Goal: Task Accomplishment & Management: Complete application form

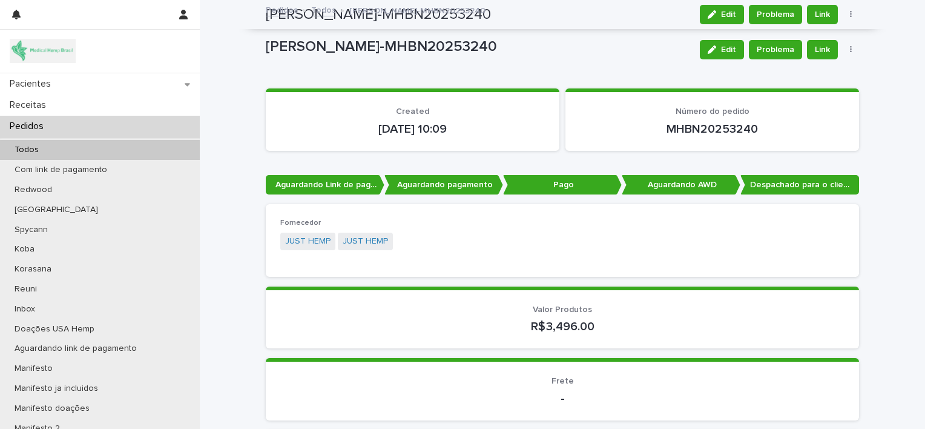
scroll to position [1396, 0]
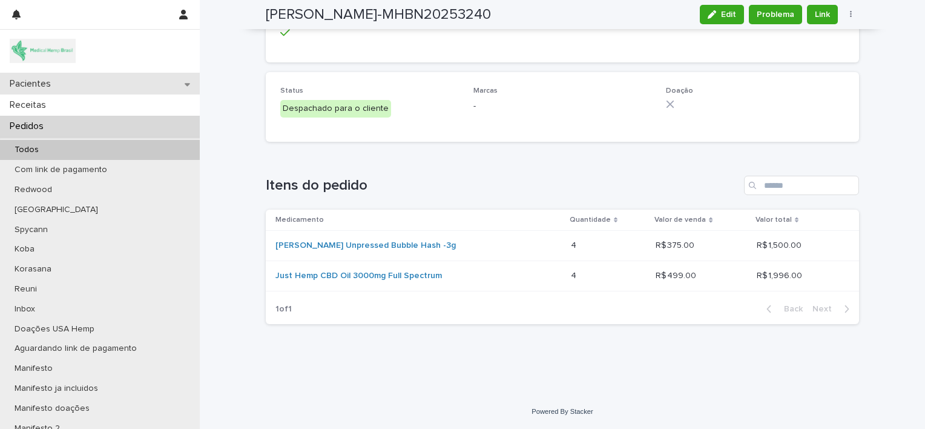
click at [104, 85] on div "Pacientes" at bounding box center [100, 83] width 200 height 21
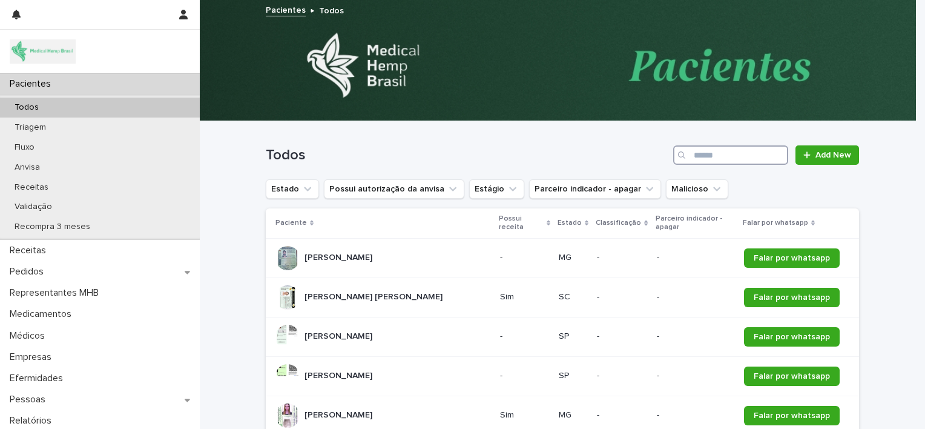
click at [703, 157] on input "Search" at bounding box center [730, 154] width 115 height 19
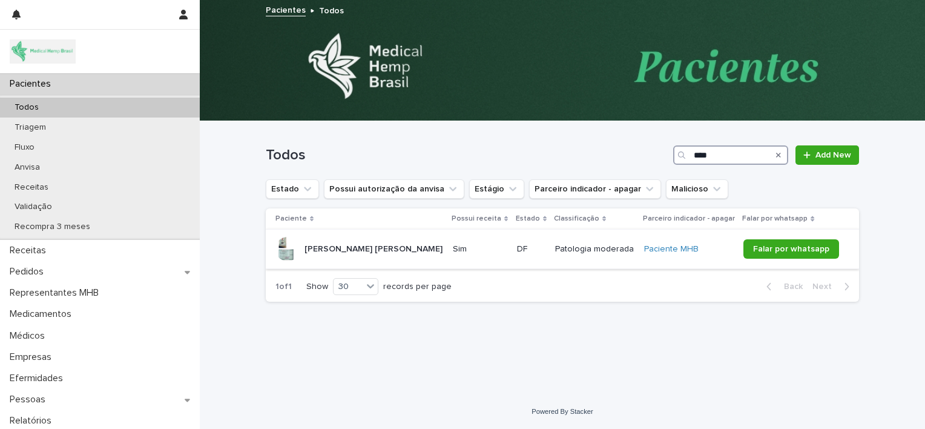
type input "****"
click at [370, 250] on p "[PERSON_NAME] Guglielmi" at bounding box center [374, 248] width 140 height 13
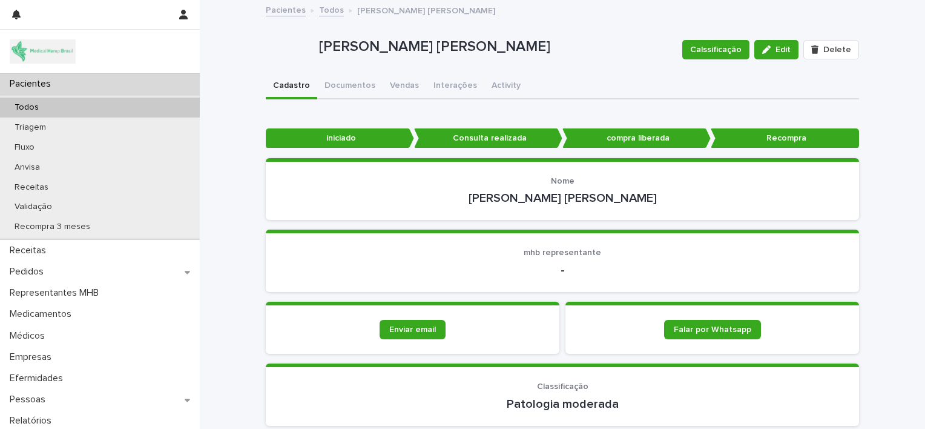
drag, startPoint x: 489, startPoint y: 196, endPoint x: 630, endPoint y: 196, distance: 141.0
click at [630, 196] on p "[PERSON_NAME] Guglielmi" at bounding box center [562, 198] width 564 height 15
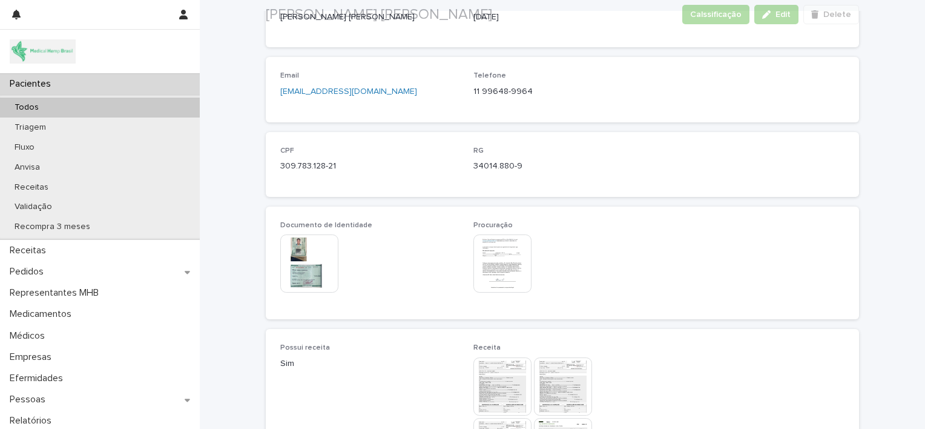
scroll to position [530, 0]
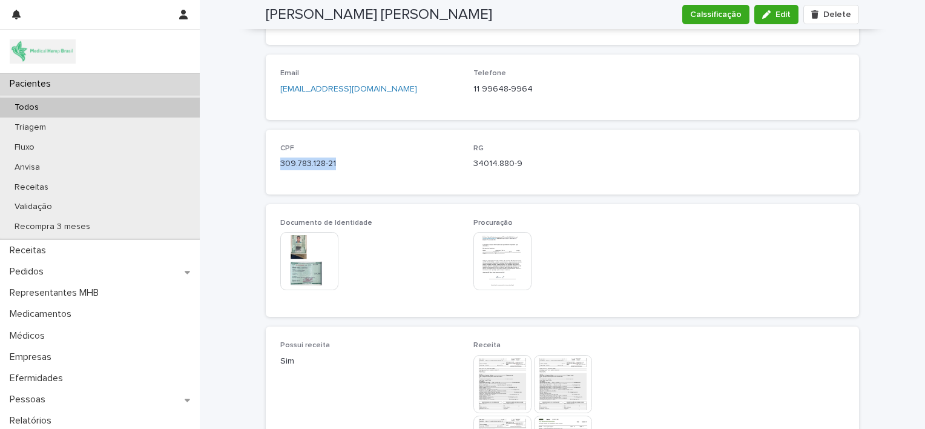
drag, startPoint x: 337, startPoint y: 163, endPoint x: 272, endPoint y: 171, distance: 65.2
click at [272, 171] on div "CPF 309.783.128-21 RG 34014.880-9" at bounding box center [562, 162] width 593 height 65
copy p "309.783.128-21"
drag, startPoint x: 467, startPoint y: 164, endPoint x: 519, endPoint y: 167, distance: 51.5
click at [519, 167] on div "CPF 309.783.128-21 RG 34014.880-9" at bounding box center [562, 162] width 564 height 36
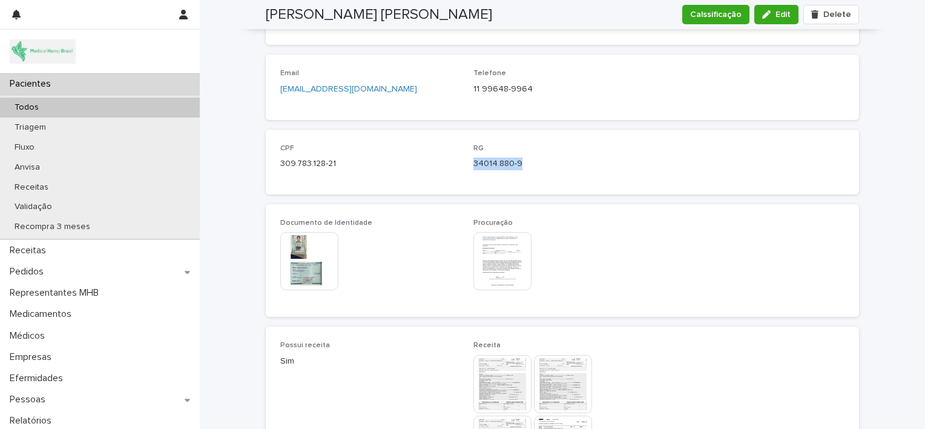
copy p "34014.880-9"
click at [519, 167] on p "34014.880-9" at bounding box center [562, 163] width 179 height 13
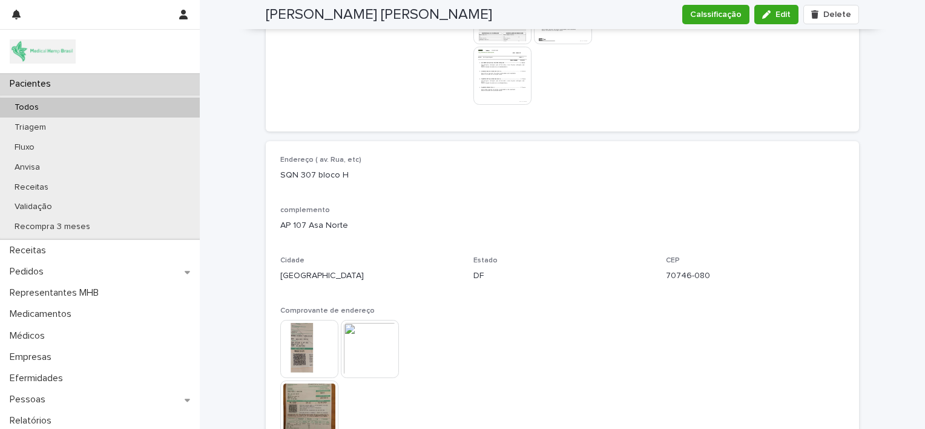
scroll to position [975, 0]
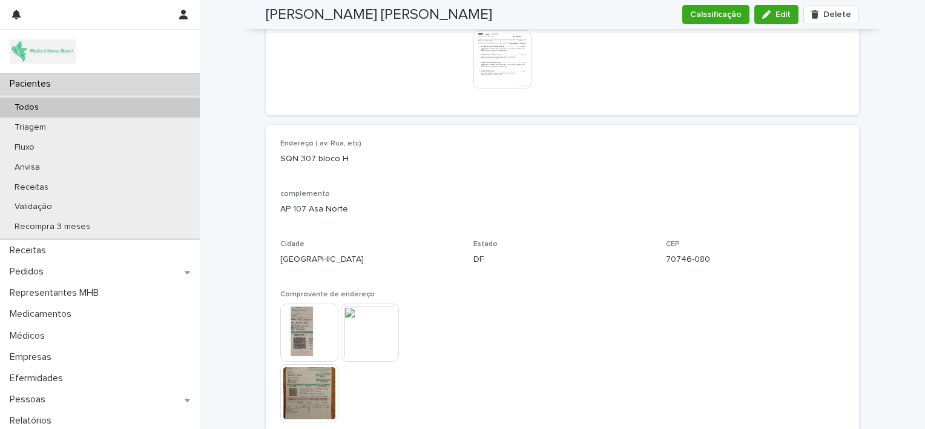
click at [270, 160] on div "Endereço ( av. [STREET_ADDRESS] Comprovante de endereço This file cannot be ope…" at bounding box center [562, 287] width 593 height 324
drag, startPoint x: 270, startPoint y: 160, endPoint x: 366, endPoint y: 211, distance: 108.6
click at [366, 211] on div "Endereço ( av. [STREET_ADDRESS] Comprovante de endereço This file cannot be ope…" at bounding box center [562, 287] width 593 height 324
copy div "SQN 307 bloco H complemento AP 107 Asa Norte"
drag, startPoint x: 652, startPoint y: 260, endPoint x: 715, endPoint y: 261, distance: 63.0
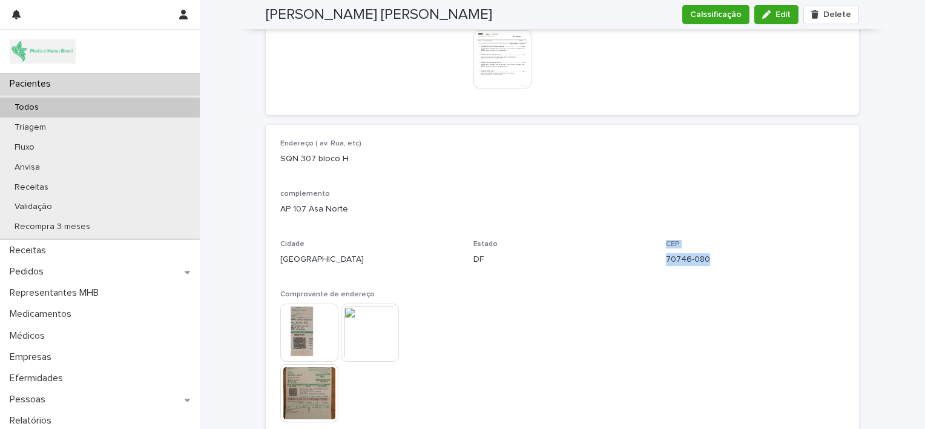
click at [715, 261] on div "Endereço ( av. [STREET_ADDRESS] Comprovante de endereço This file cannot be ope…" at bounding box center [562, 286] width 564 height 295
copy div "CEP 70746-080"
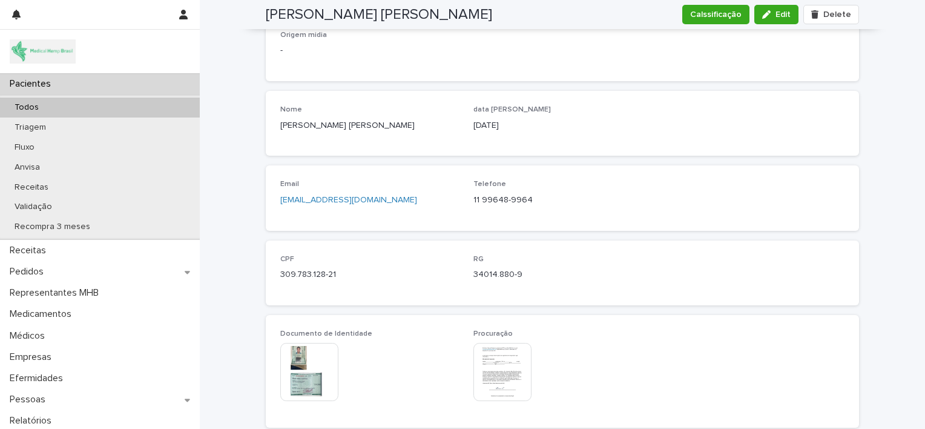
scroll to position [414, 0]
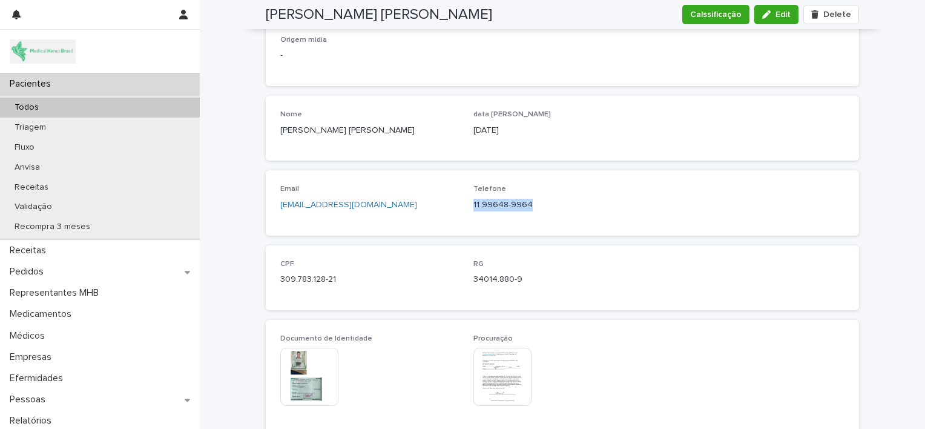
drag, startPoint x: 463, startPoint y: 205, endPoint x: 442, endPoint y: 4, distance: 201.5
click at [527, 211] on div "Email [EMAIL_ADDRESS][DOMAIN_NAME] Telefone [PHONE_NUMBER]" at bounding box center [562, 203] width 564 height 36
copy p "11 99648-9964"
drag, startPoint x: 392, startPoint y: 208, endPoint x: 272, endPoint y: 218, distance: 120.3
click at [272, 218] on div "Email [EMAIL_ADDRESS][DOMAIN_NAME] Telefone [PHONE_NUMBER]" at bounding box center [562, 202] width 593 height 65
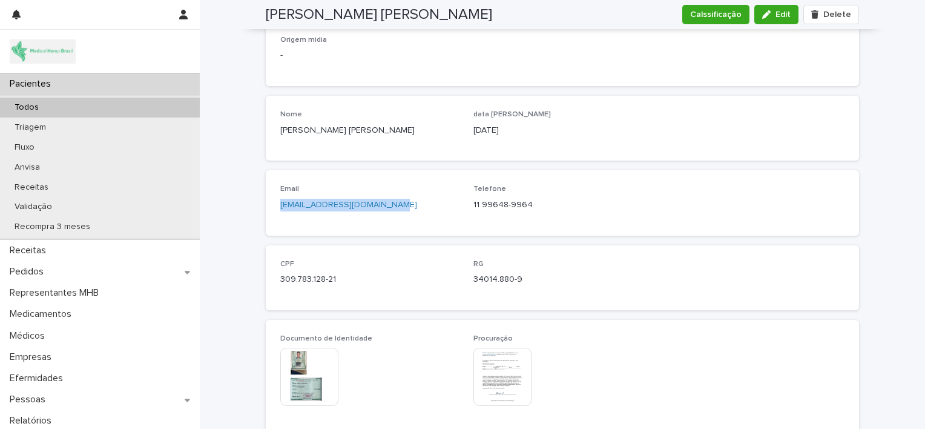
copy link "[EMAIL_ADDRESS][DOMAIN_NAME]"
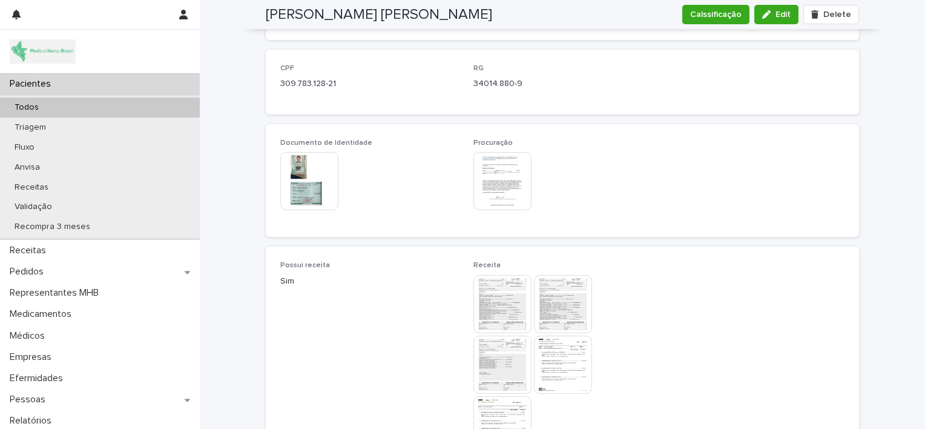
scroll to position [620, 0]
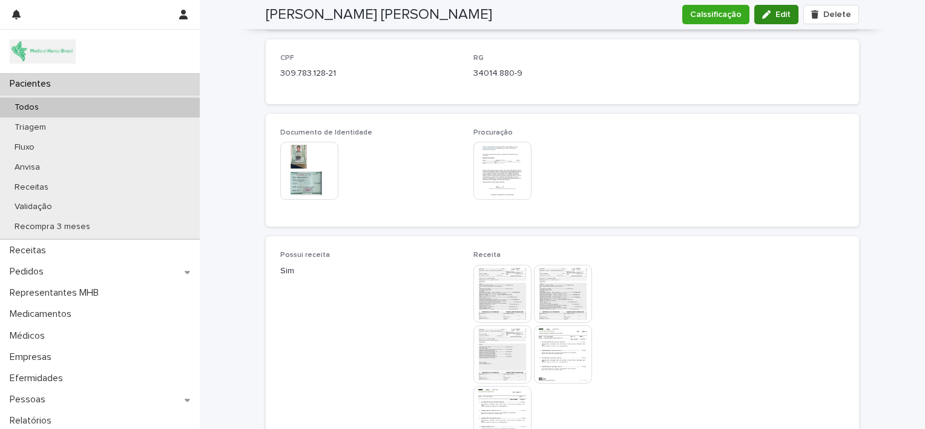
click at [776, 13] on span "Edit" at bounding box center [782, 14] width 15 height 8
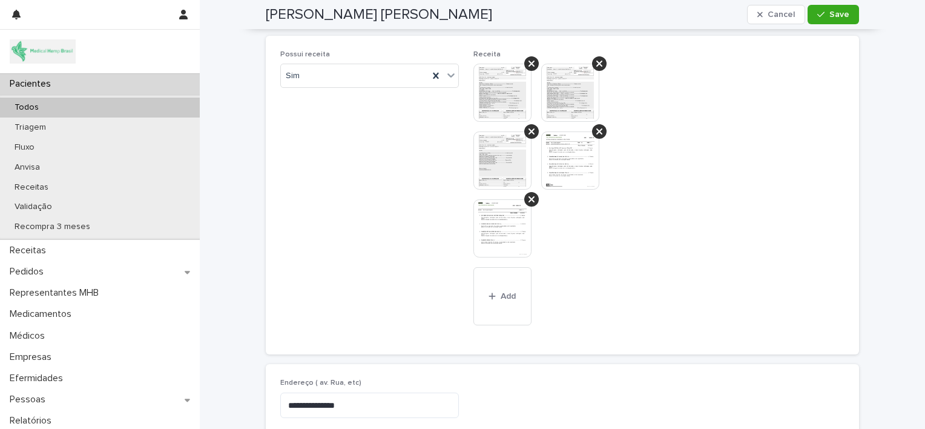
scroll to position [875, 0]
click at [503, 291] on span "Add" at bounding box center [508, 295] width 15 height 8
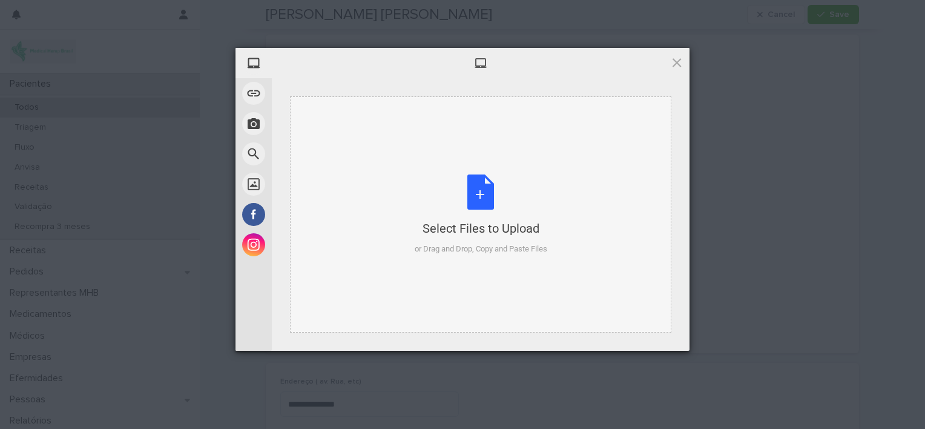
click at [490, 189] on div "Select Files to Upload or Drag and Drop, Copy and Paste Files" at bounding box center [481, 214] width 133 height 81
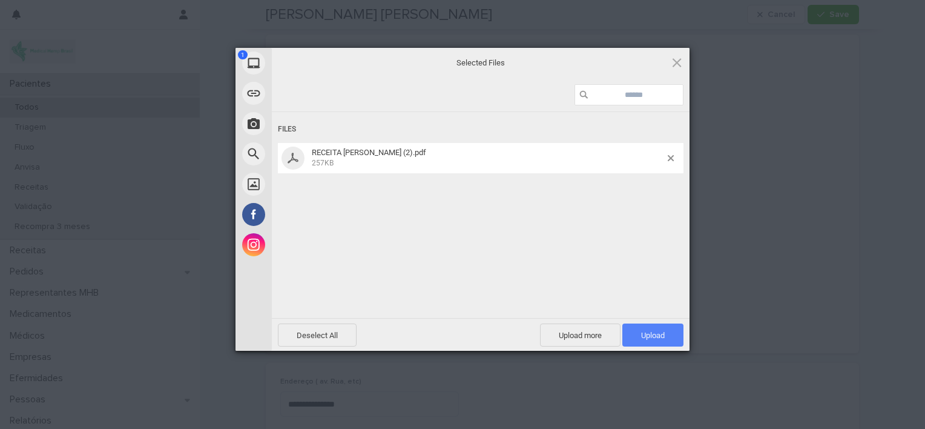
click at [643, 332] on span "Upload 1" at bounding box center [653, 335] width 24 height 9
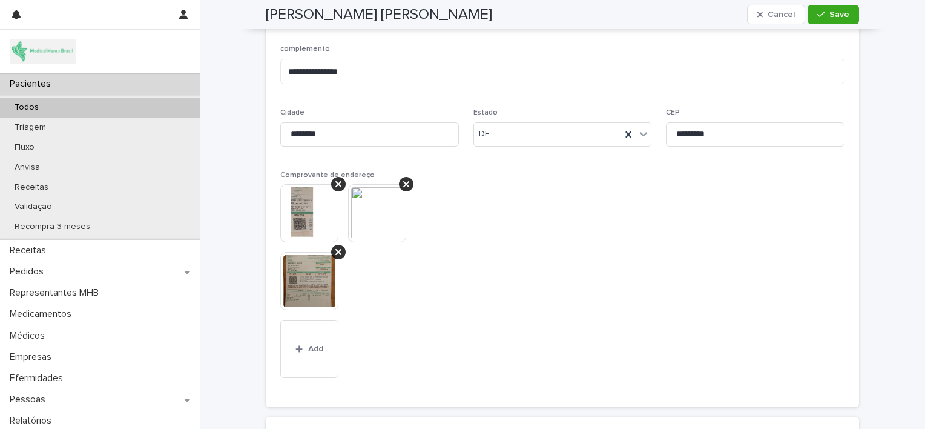
scroll to position [1271, 0]
click at [310, 339] on button "Add" at bounding box center [309, 349] width 58 height 58
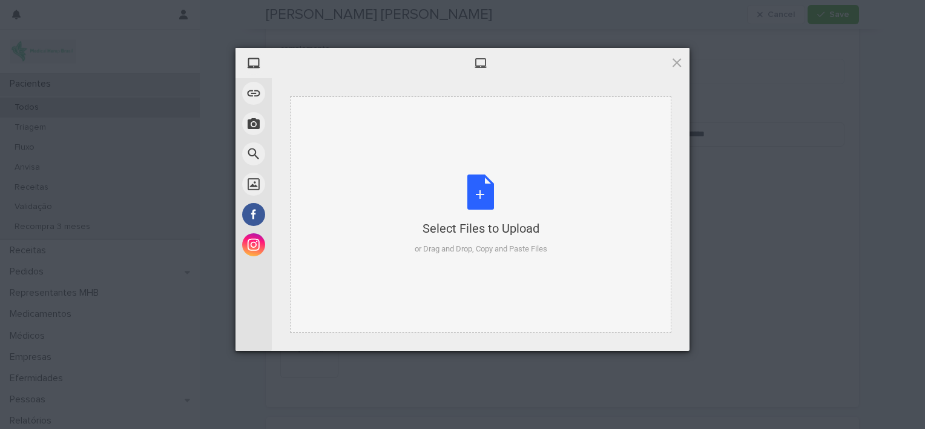
click at [486, 191] on div "Select Files to Upload or Drag and Drop, Copy and Paste Files" at bounding box center [481, 214] width 133 height 81
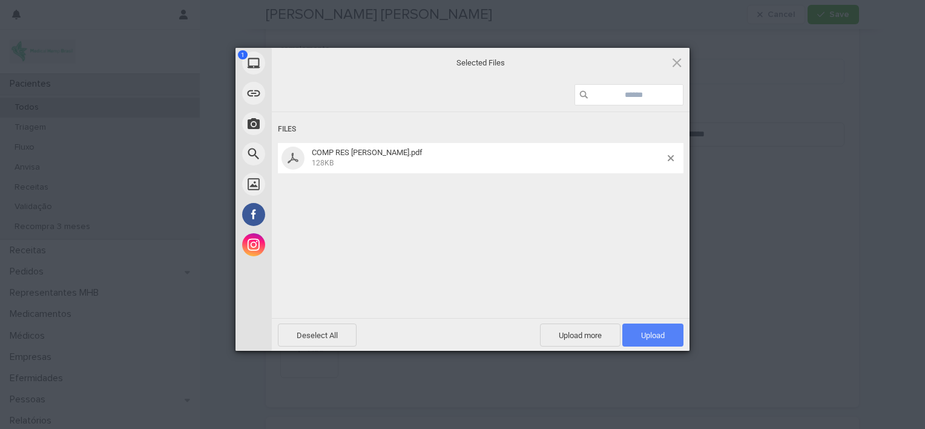
click at [639, 332] on span "Upload 1" at bounding box center [652, 334] width 61 height 23
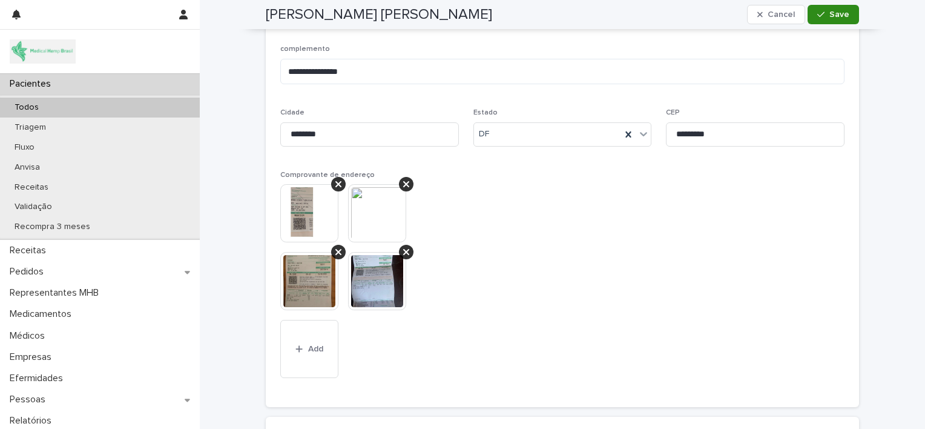
click at [833, 15] on span "Save" at bounding box center [839, 14] width 20 height 8
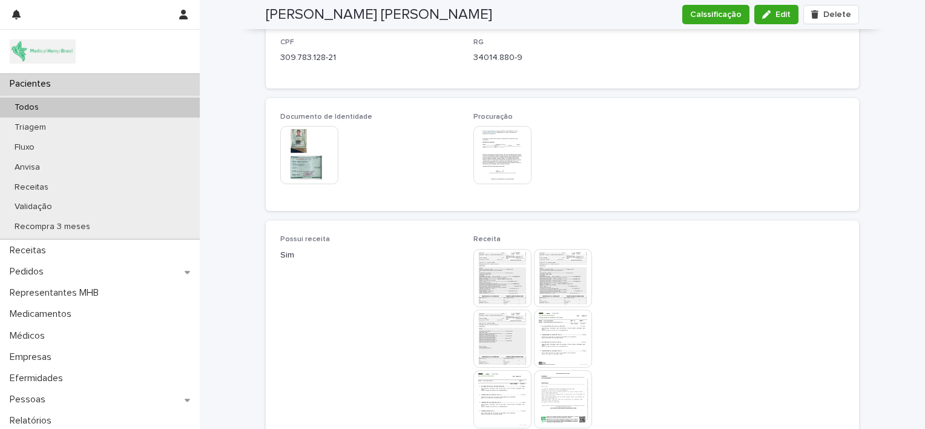
scroll to position [632, 0]
click at [768, 17] on icon "button" at bounding box center [766, 14] width 8 height 8
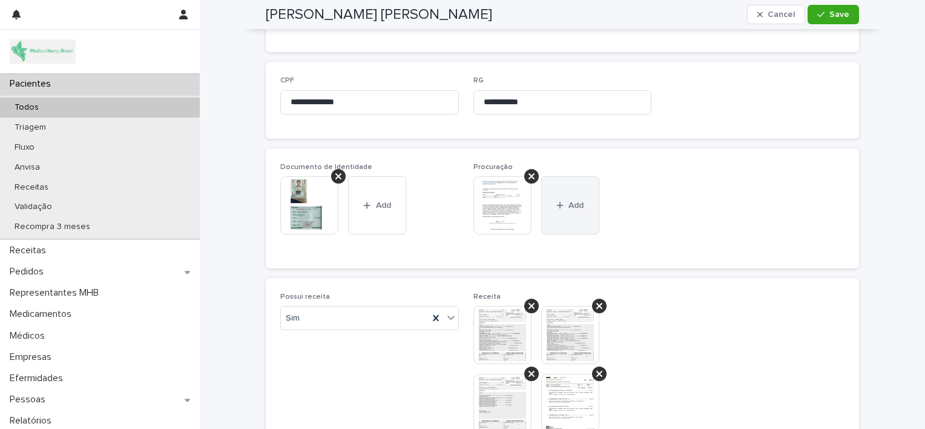
click at [564, 208] on button "Add" at bounding box center [570, 205] width 58 height 58
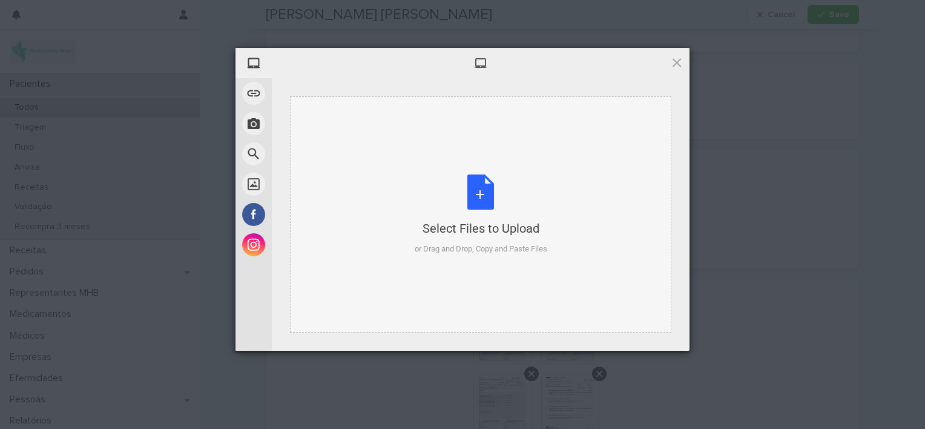
click at [492, 205] on div "Select Files to Upload or Drag and Drop, Copy and Paste Files" at bounding box center [481, 214] width 133 height 81
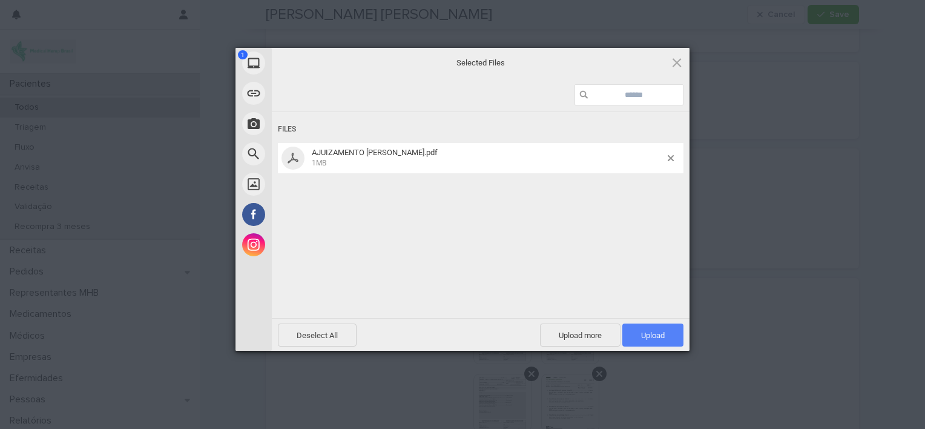
click at [649, 335] on span "Upload 1" at bounding box center [653, 335] width 24 height 9
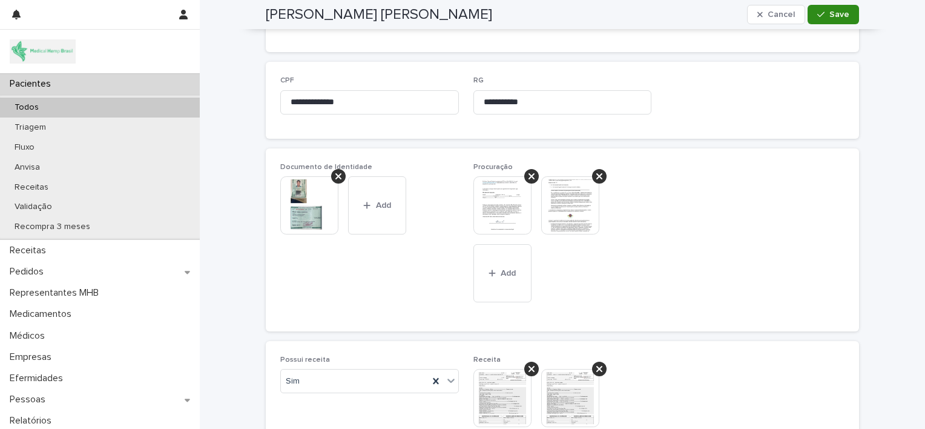
click at [823, 16] on div "button" at bounding box center [823, 14] width 12 height 8
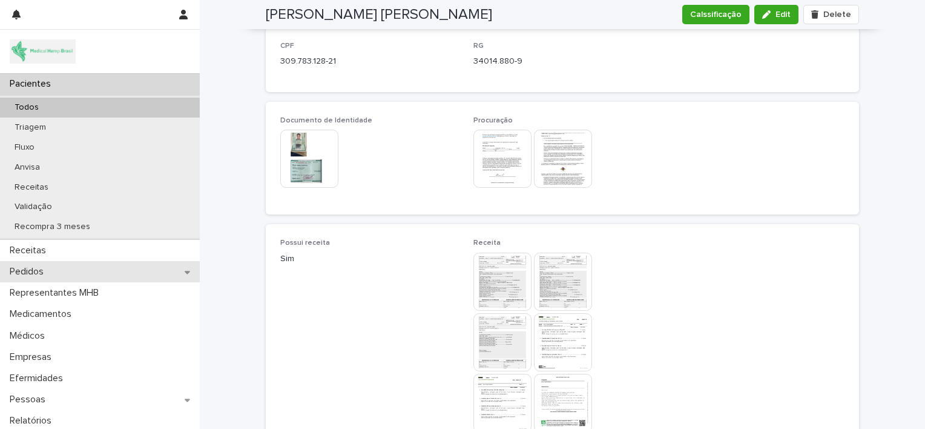
click at [105, 266] on div "Pedidos" at bounding box center [100, 271] width 200 height 21
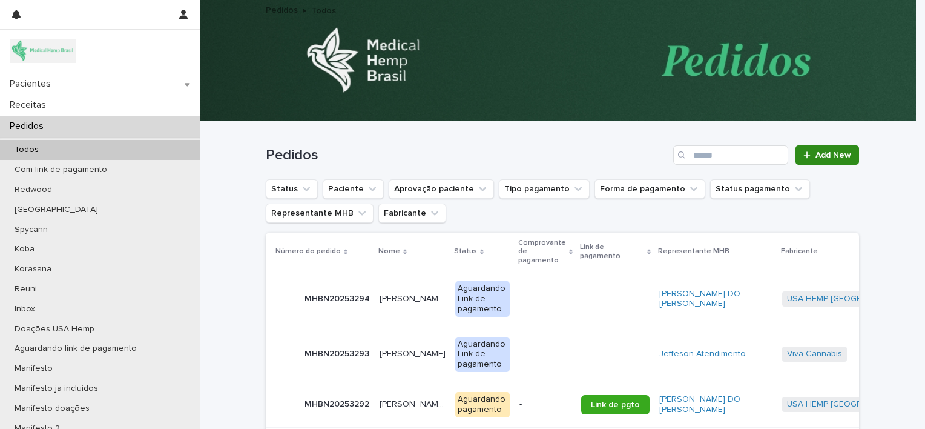
click at [815, 158] on span "Add New" at bounding box center [833, 155] width 36 height 8
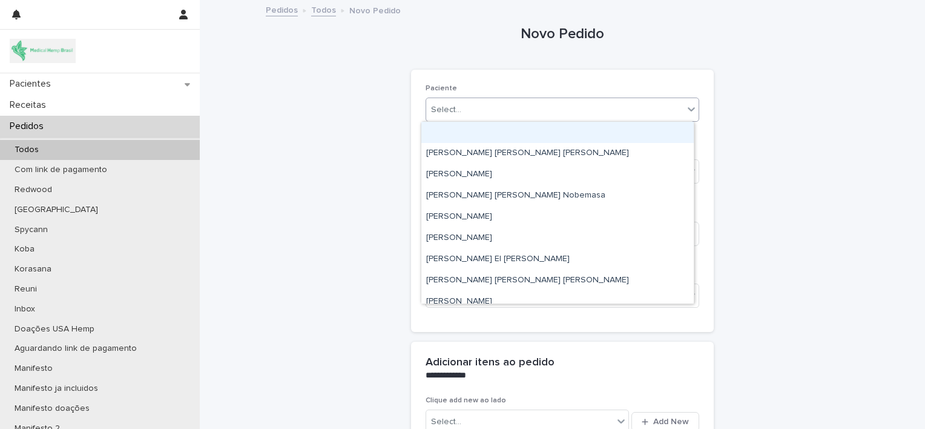
click at [599, 113] on div "Select..." at bounding box center [554, 110] width 257 height 20
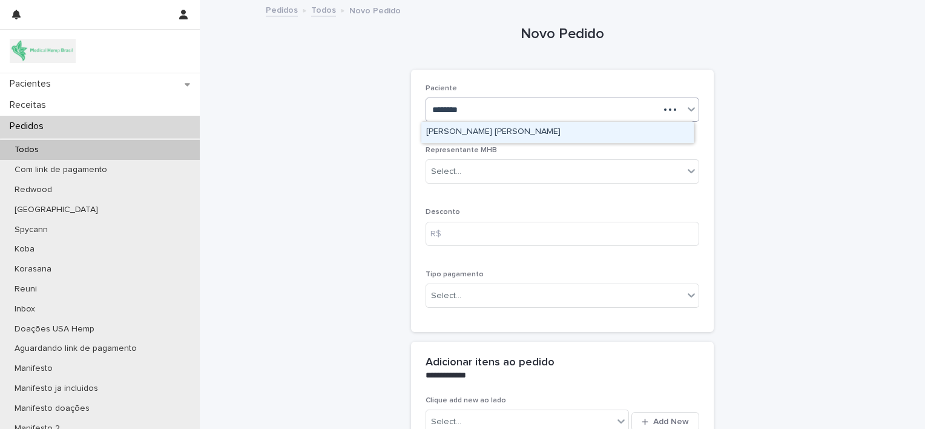
type input "*********"
click at [559, 136] on div "[PERSON_NAME] Guglielmi" at bounding box center [557, 132] width 272 height 21
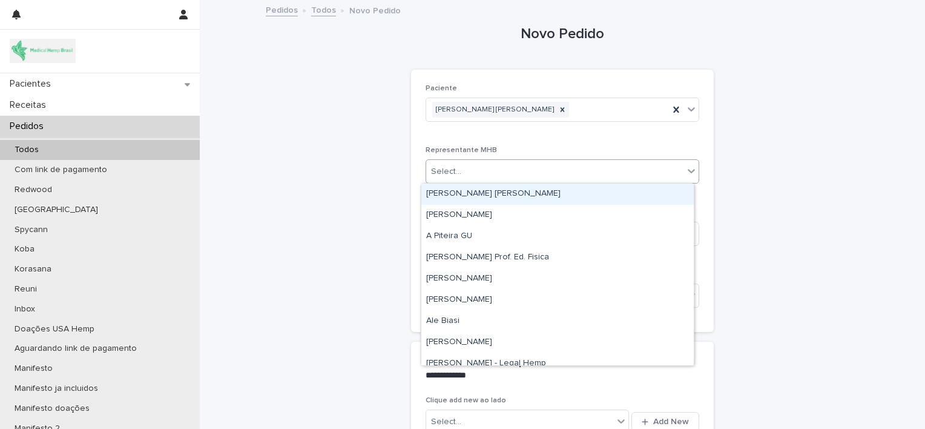
click at [563, 171] on div "Select..." at bounding box center [554, 172] width 257 height 20
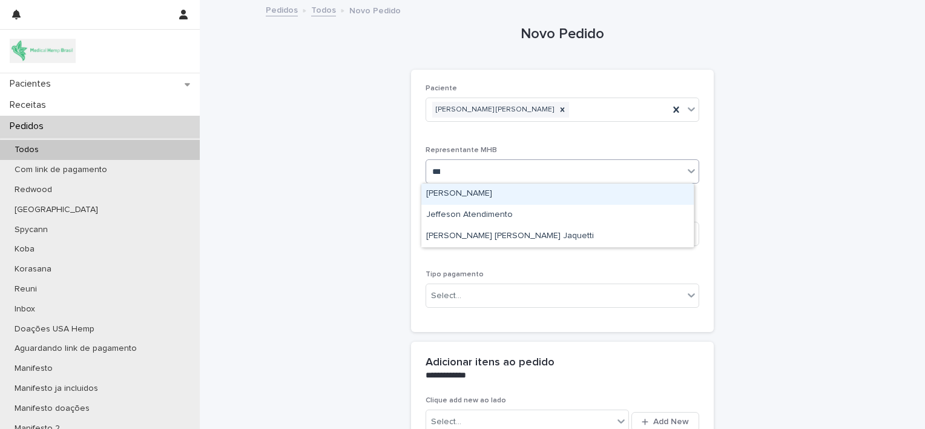
type input "****"
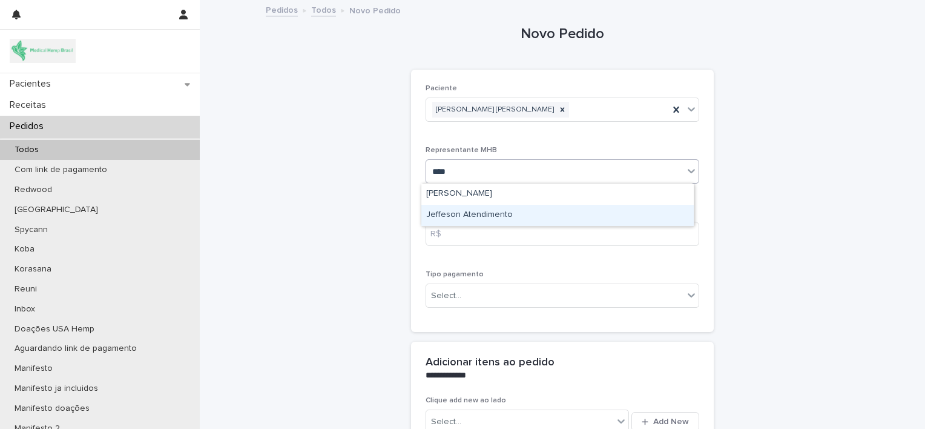
click at [456, 218] on div "Jeffeson Atendimento" at bounding box center [557, 215] width 272 height 21
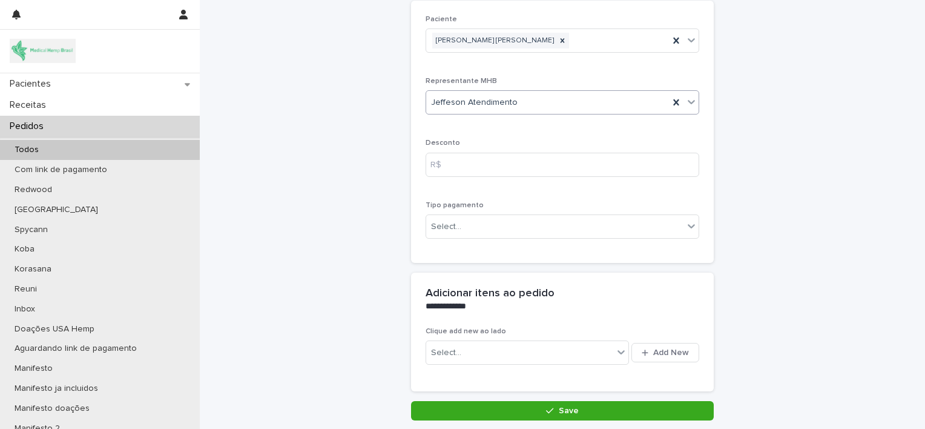
scroll to position [68, 0]
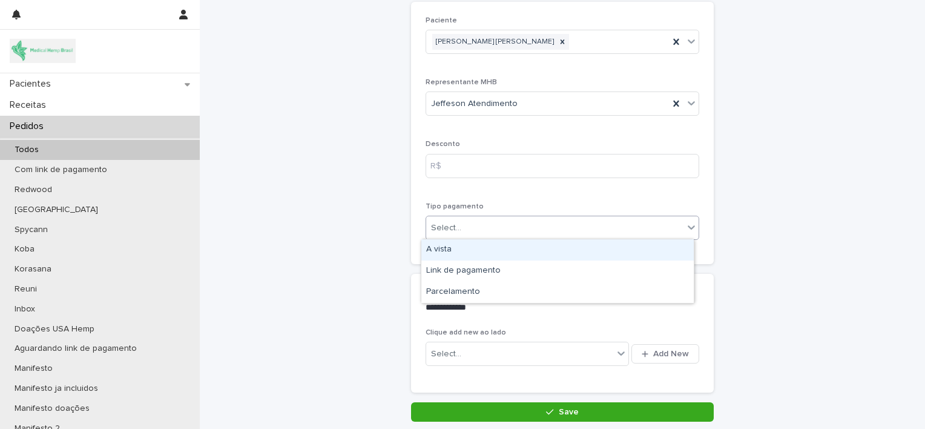
click at [499, 222] on div "Select..." at bounding box center [554, 228] width 257 height 20
click at [499, 255] on div "A vista" at bounding box center [557, 249] width 272 height 21
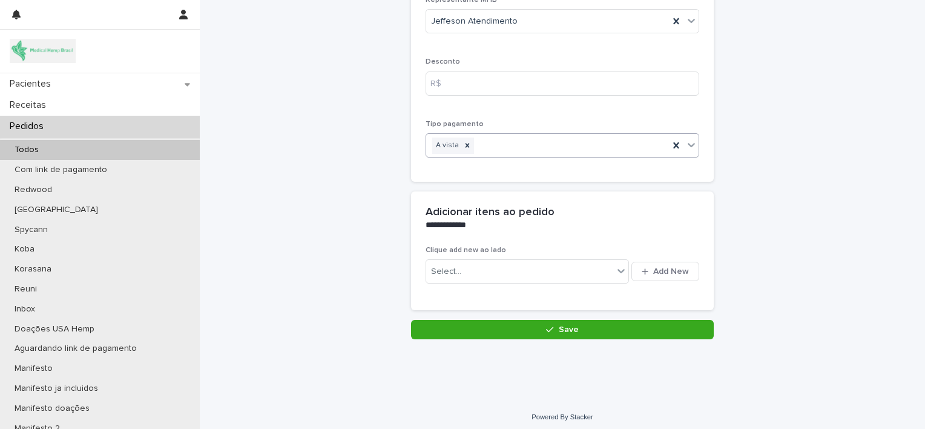
scroll to position [154, 0]
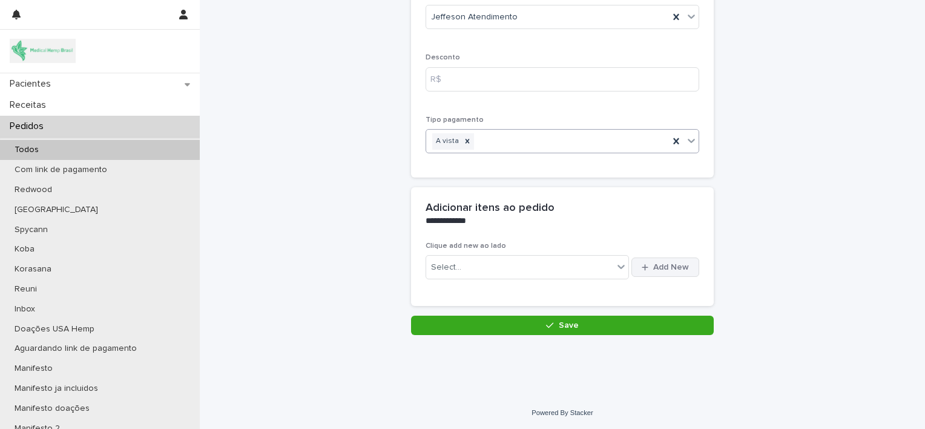
click at [666, 264] on span "Add New" at bounding box center [671, 267] width 36 height 8
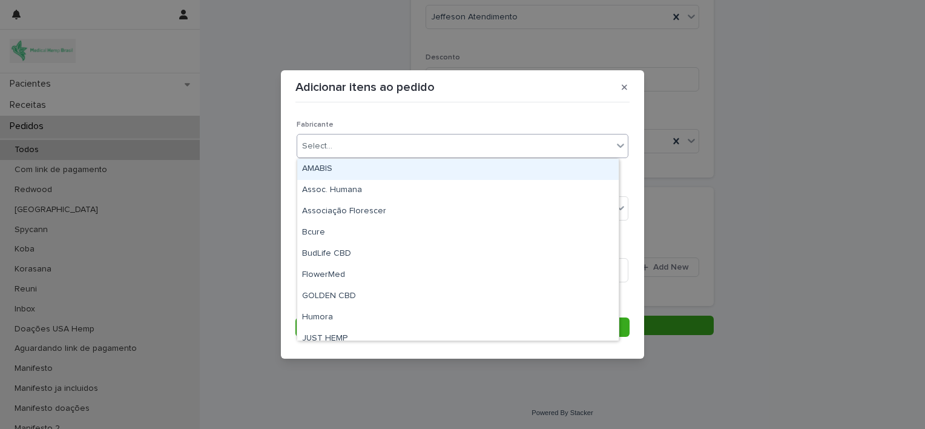
click at [453, 145] on div "Select..." at bounding box center [454, 146] width 315 height 20
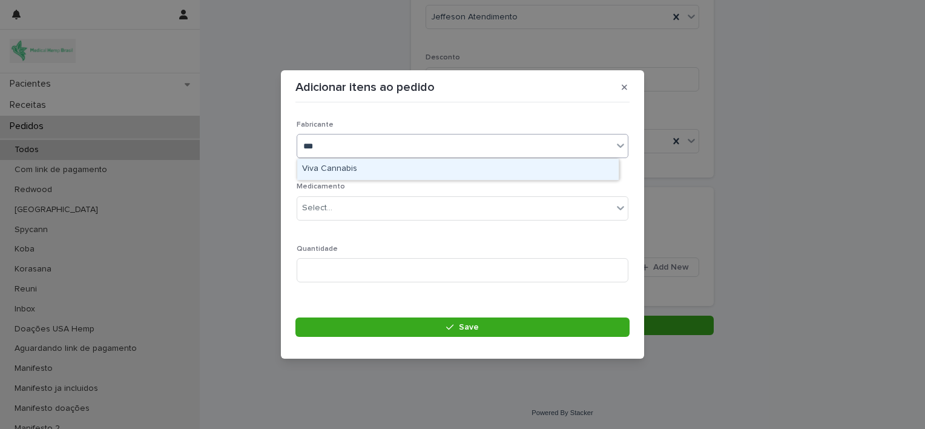
type input "****"
click at [429, 169] on div "Viva Cannabis" at bounding box center [457, 169] width 321 height 21
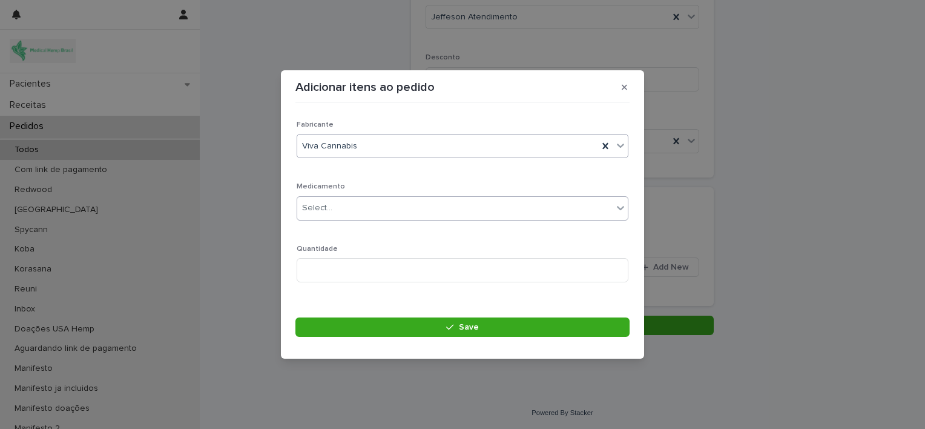
click at [414, 206] on div "Select..." at bounding box center [454, 208] width 315 height 20
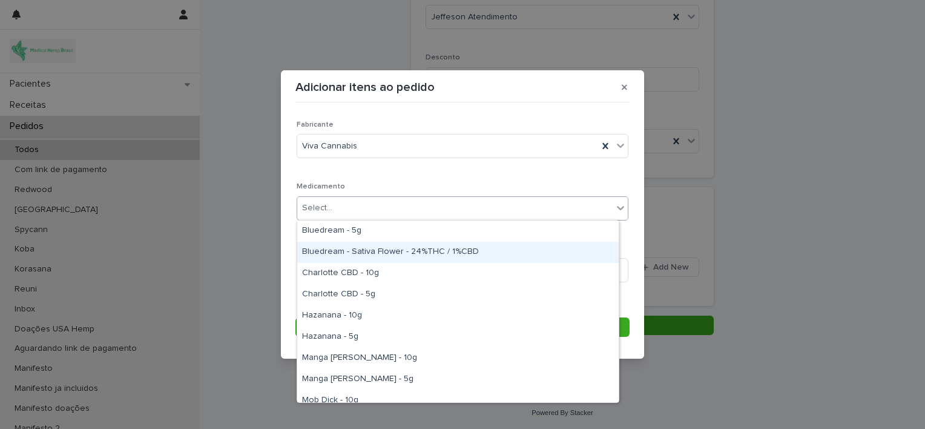
click at [404, 251] on div "Bluedream - Sativa Flower - 24%THC / 1%CBD" at bounding box center [457, 252] width 321 height 21
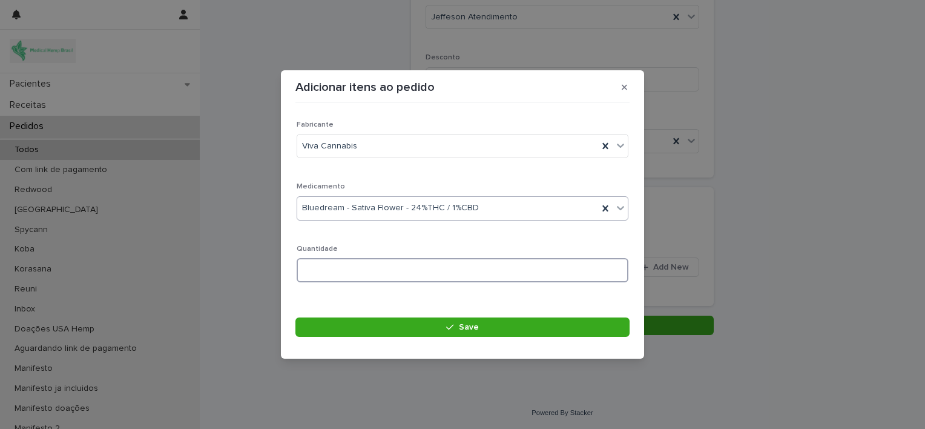
click at [377, 268] on input at bounding box center [463, 270] width 332 height 24
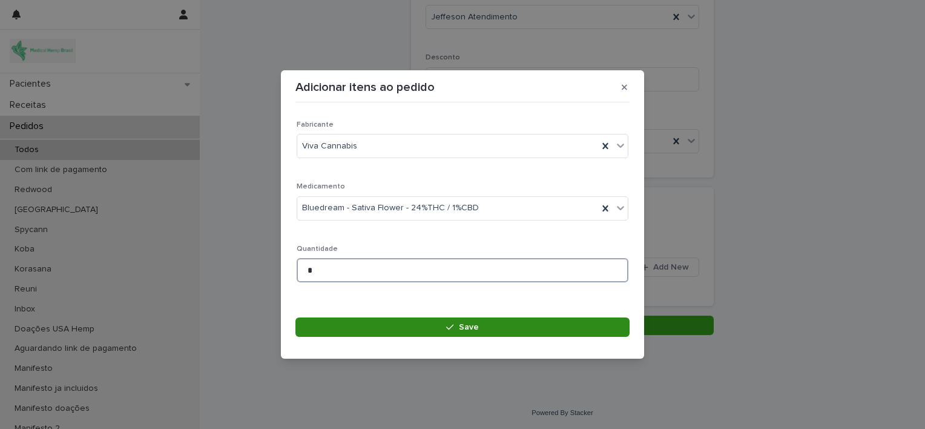
type input "*"
click at [387, 328] on button "Save" at bounding box center [462, 326] width 334 height 19
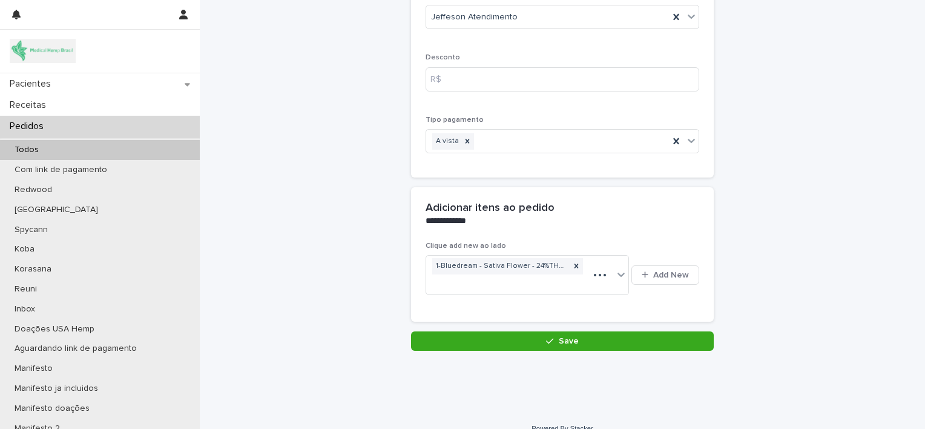
scroll to position [162, 0]
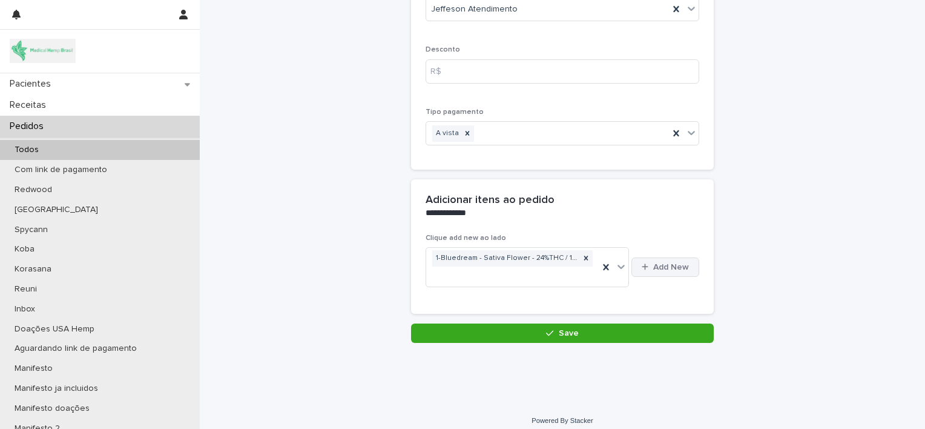
click at [669, 271] on button "Add New" at bounding box center [665, 266] width 68 height 19
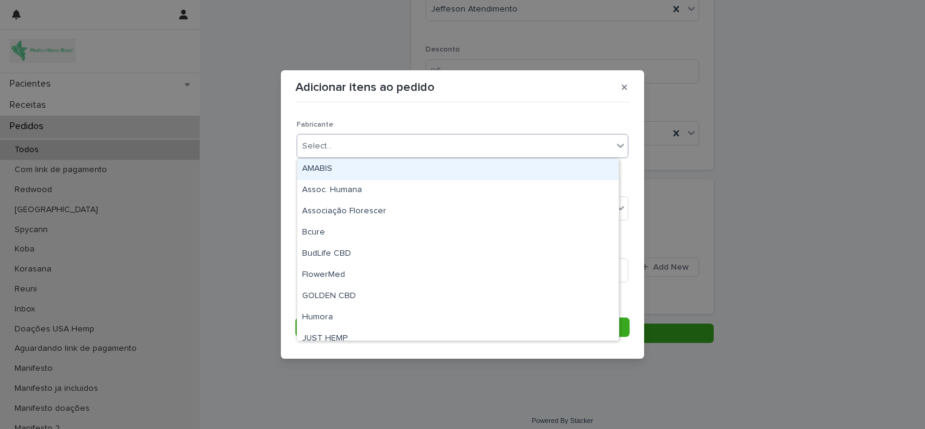
click at [558, 148] on div "Select..." at bounding box center [454, 146] width 315 height 20
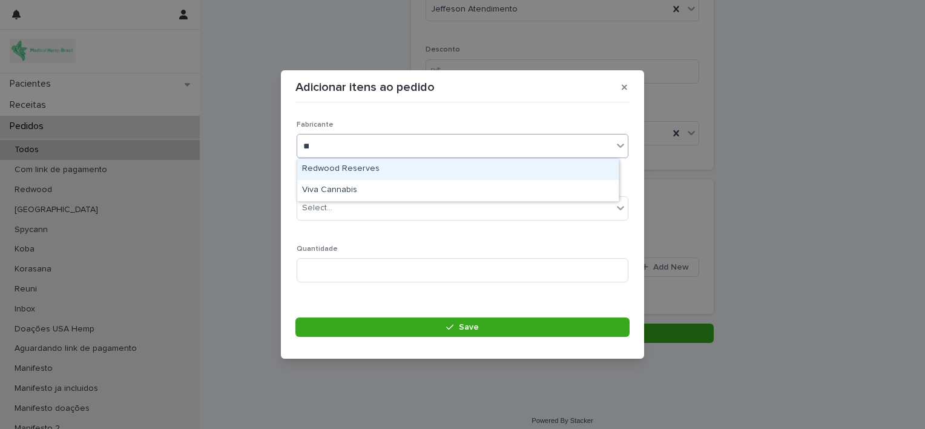
type input "***"
click at [503, 169] on div "Viva Cannabis" at bounding box center [457, 169] width 321 height 21
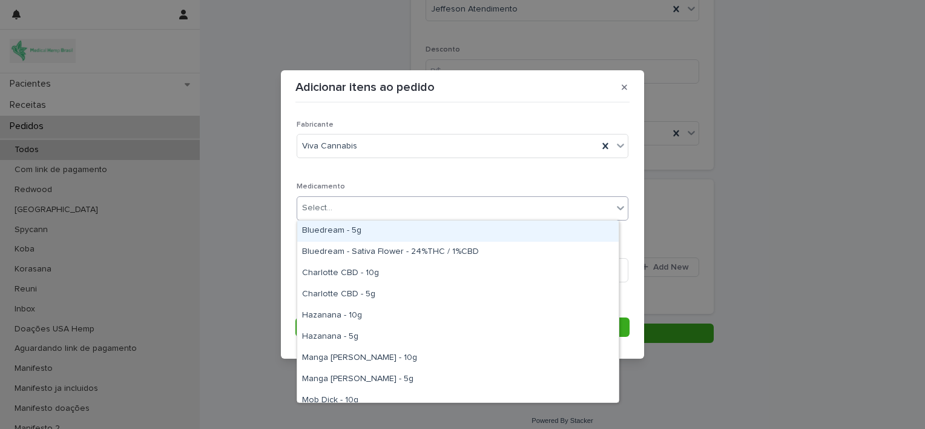
click at [522, 214] on div "Select..." at bounding box center [454, 208] width 315 height 20
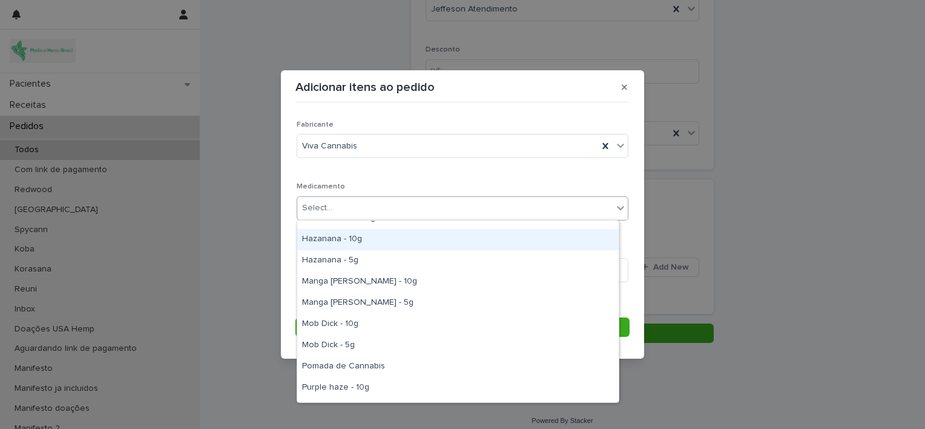
scroll to position [77, 0]
type input "*"
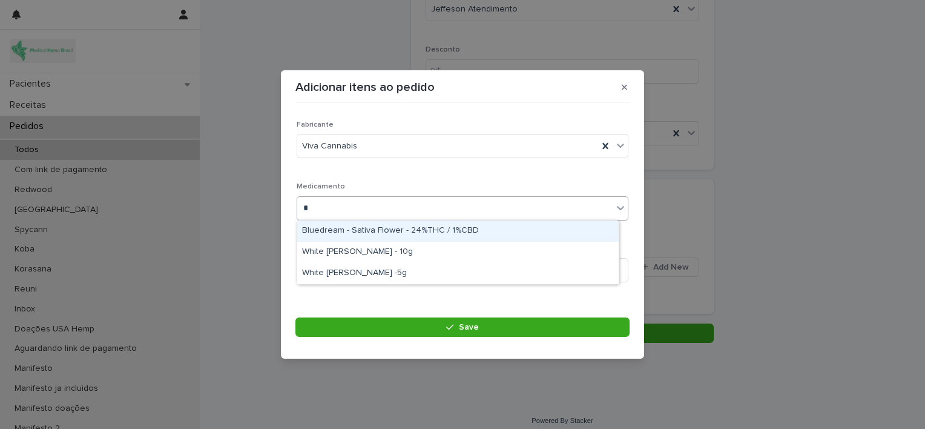
scroll to position [0, 0]
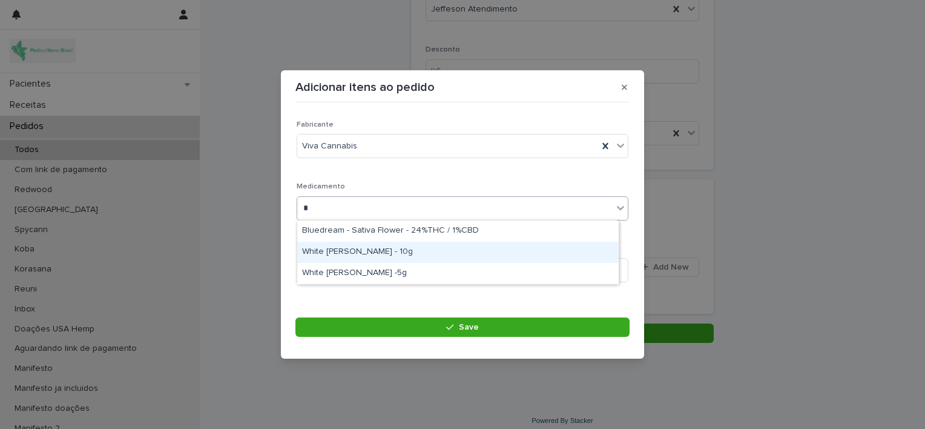
click at [432, 245] on div "White Windom - 10g" at bounding box center [457, 252] width 321 height 21
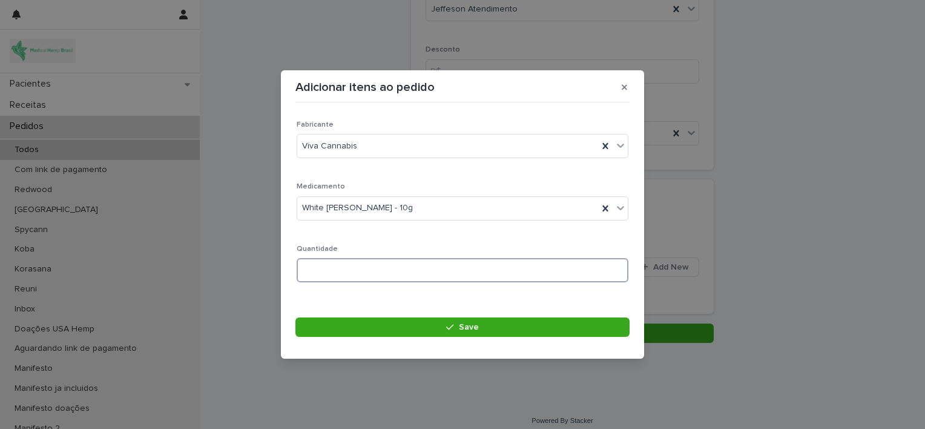
click at [416, 262] on input at bounding box center [463, 270] width 332 height 24
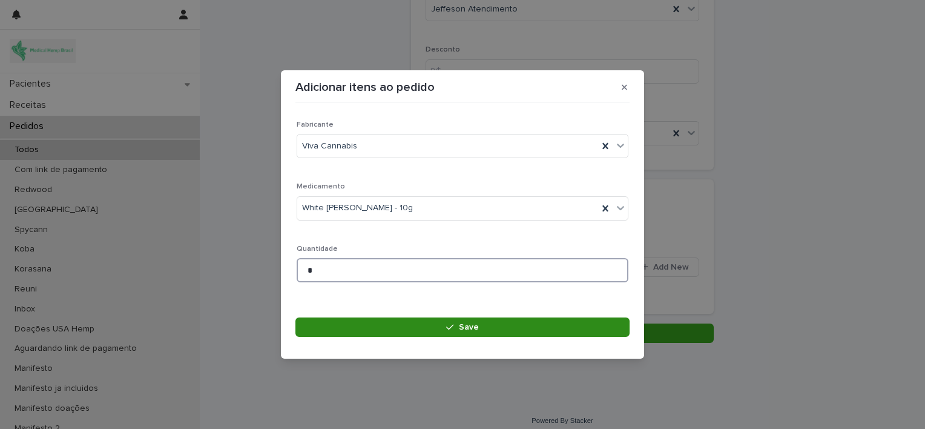
type input "*"
click at [436, 325] on button "Save" at bounding box center [462, 326] width 334 height 19
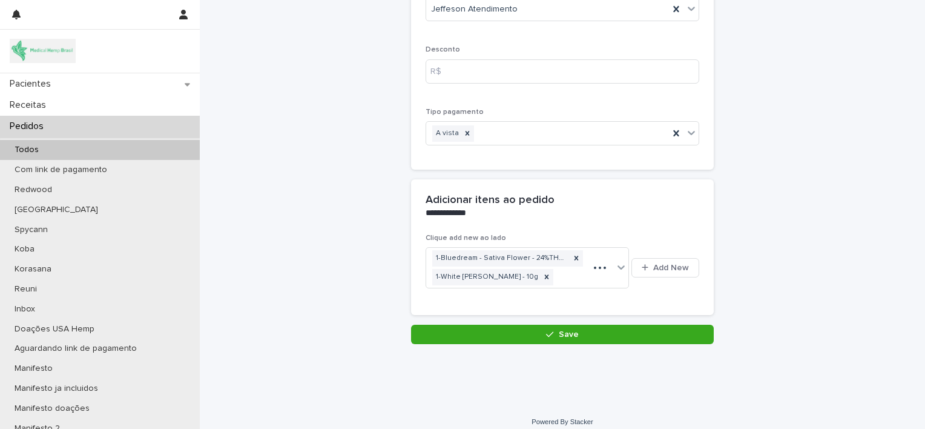
scroll to position [163, 0]
click at [666, 267] on span "Add New" at bounding box center [671, 267] width 36 height 8
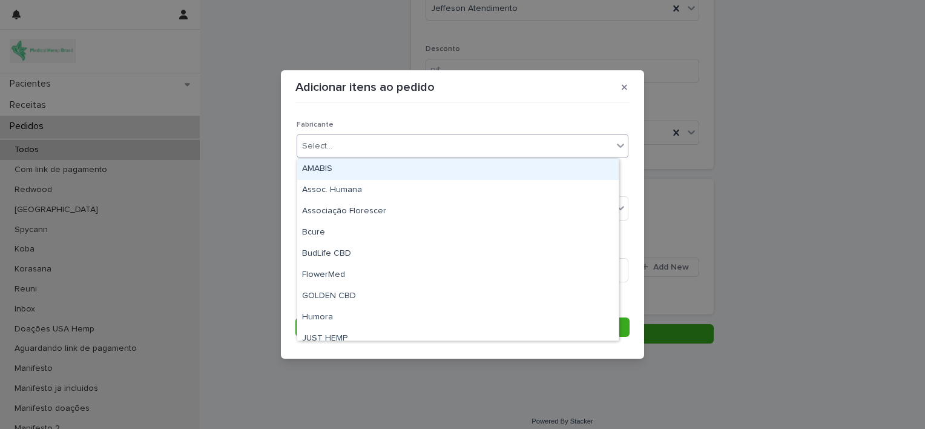
click at [515, 140] on div "Select..." at bounding box center [454, 146] width 315 height 20
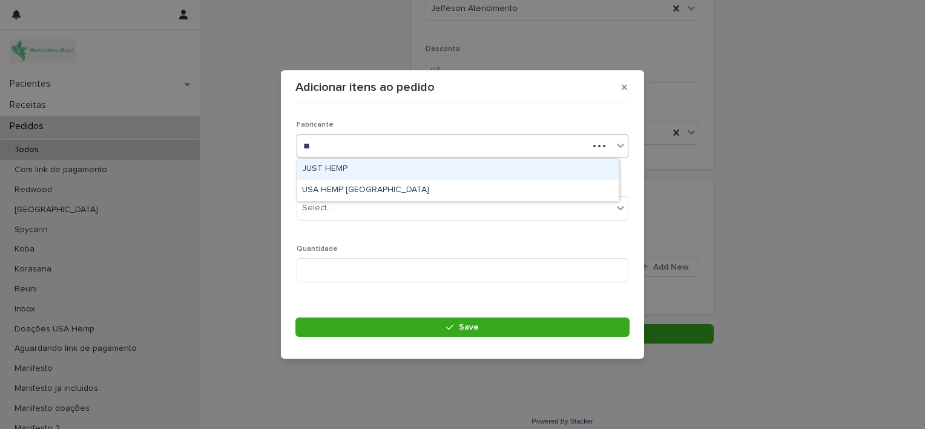
type input "***"
click at [465, 165] on div "USA HEMP [GEOGRAPHIC_DATA]" at bounding box center [457, 169] width 321 height 21
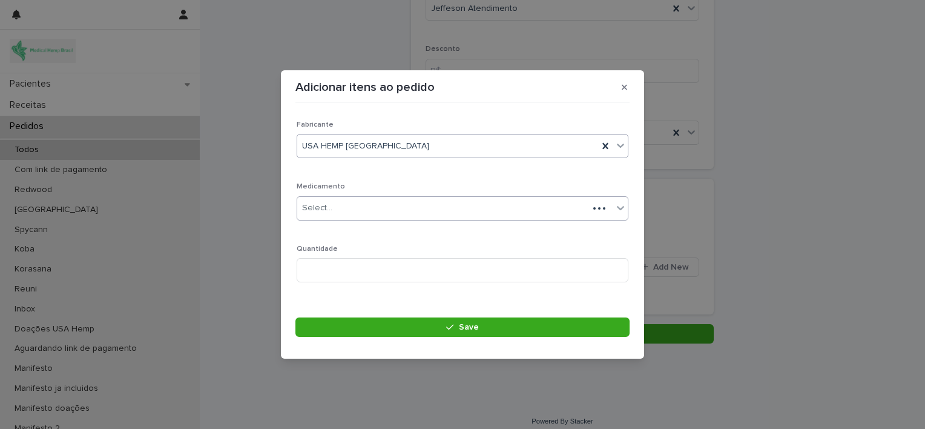
click at [424, 208] on div "Select..." at bounding box center [442, 208] width 291 height 20
type input "*"
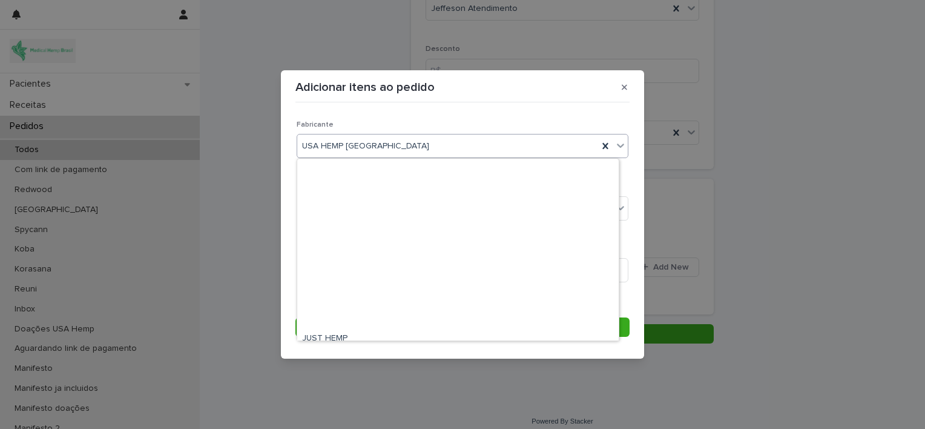
scroll to position [220, 0]
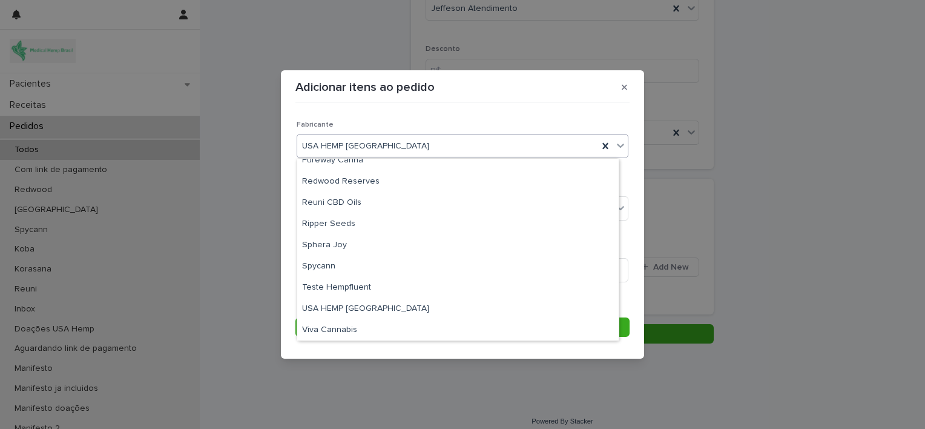
click at [419, 148] on div "USA HEMP [GEOGRAPHIC_DATA]" at bounding box center [447, 146] width 301 height 20
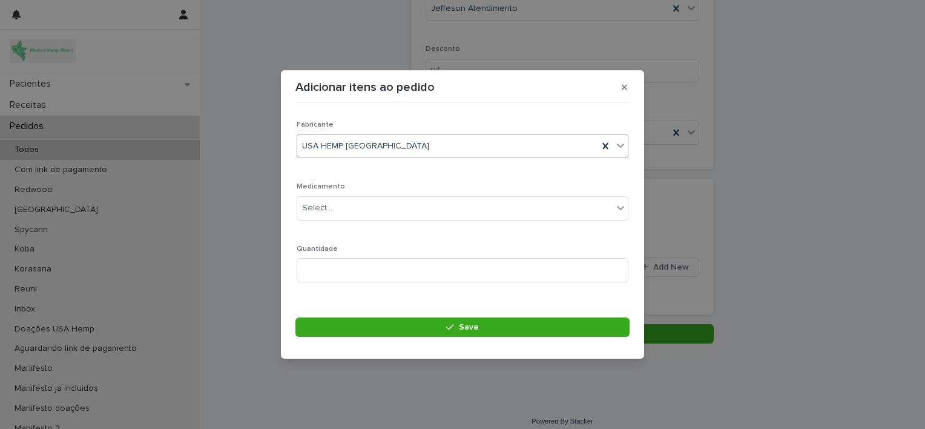
click at [419, 148] on div "USA HEMP [GEOGRAPHIC_DATA]" at bounding box center [447, 146] width 301 height 20
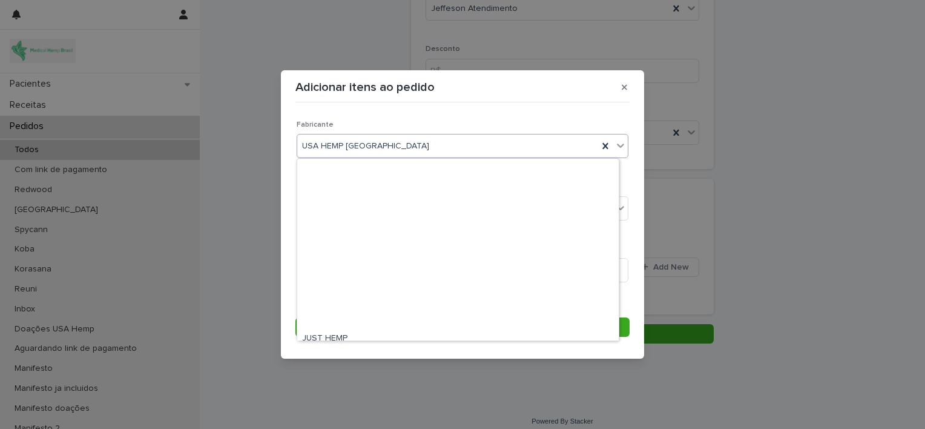
scroll to position [0, 0]
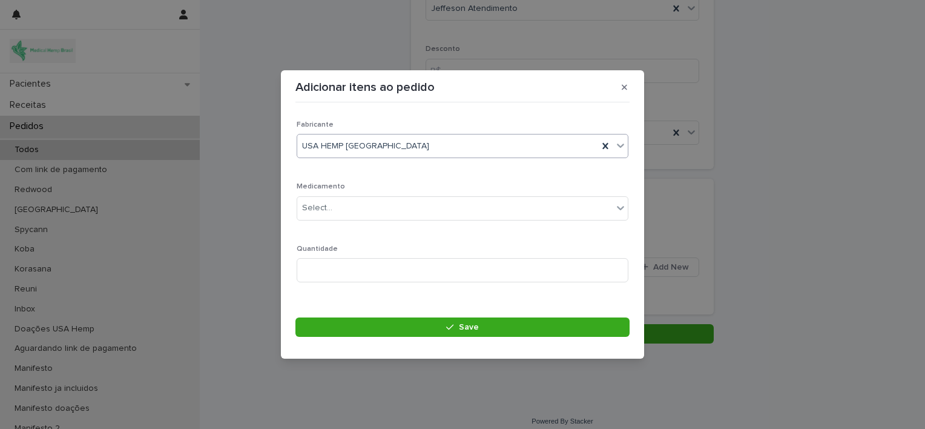
click at [419, 148] on div "USA HEMP [GEOGRAPHIC_DATA]" at bounding box center [447, 146] width 301 height 20
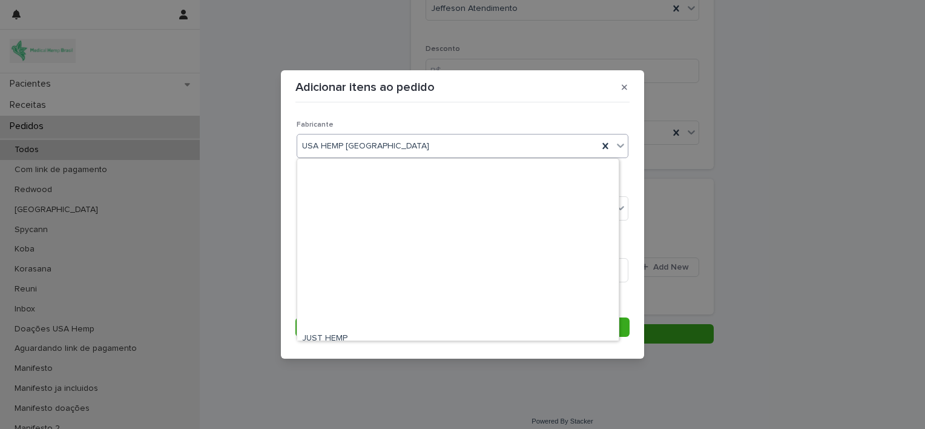
click at [419, 148] on div "USA HEMP [GEOGRAPHIC_DATA]" at bounding box center [447, 146] width 301 height 20
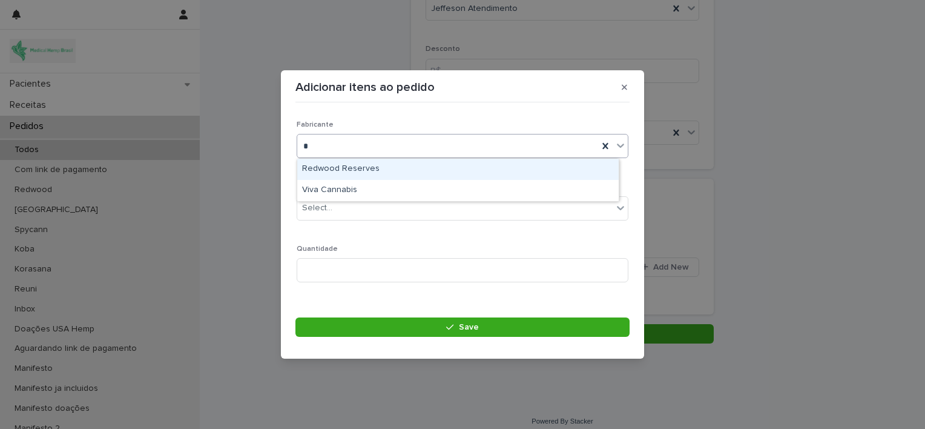
type input "**"
click at [389, 169] on div "Viva Cannabis" at bounding box center [457, 169] width 321 height 21
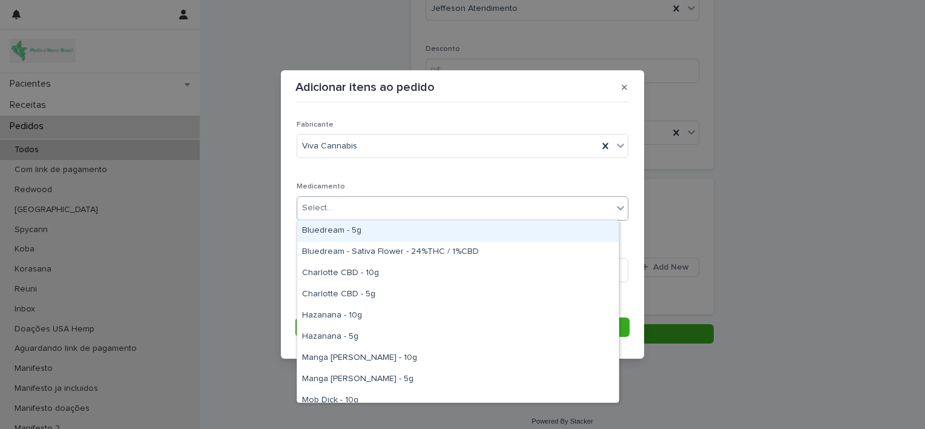
click at [394, 212] on div "Select..." at bounding box center [454, 208] width 315 height 20
type input "***"
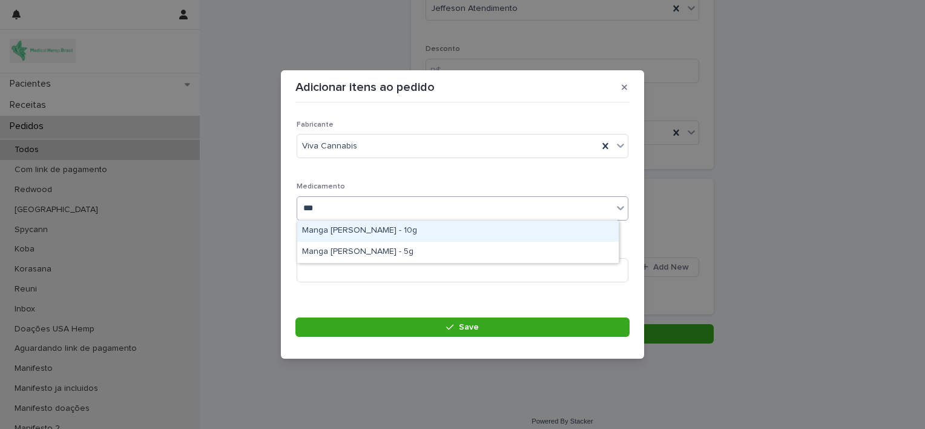
click at [381, 235] on div "Manga Rosa - 10g" at bounding box center [457, 230] width 321 height 21
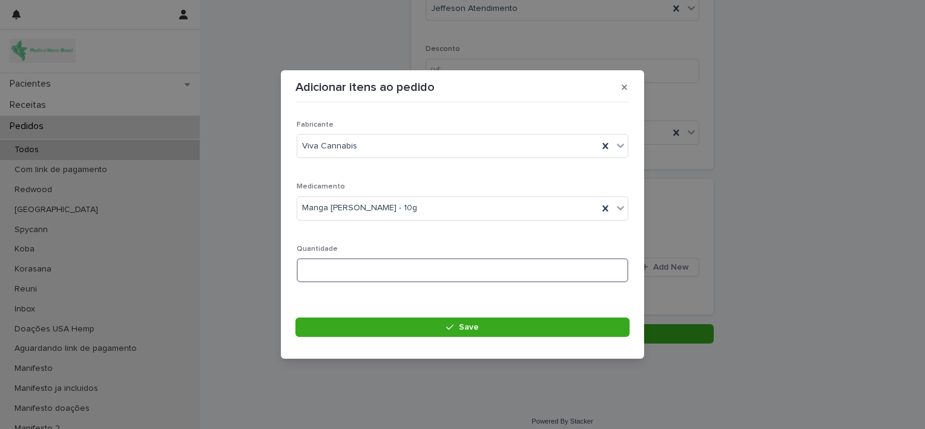
click at [369, 269] on input at bounding box center [463, 270] width 332 height 24
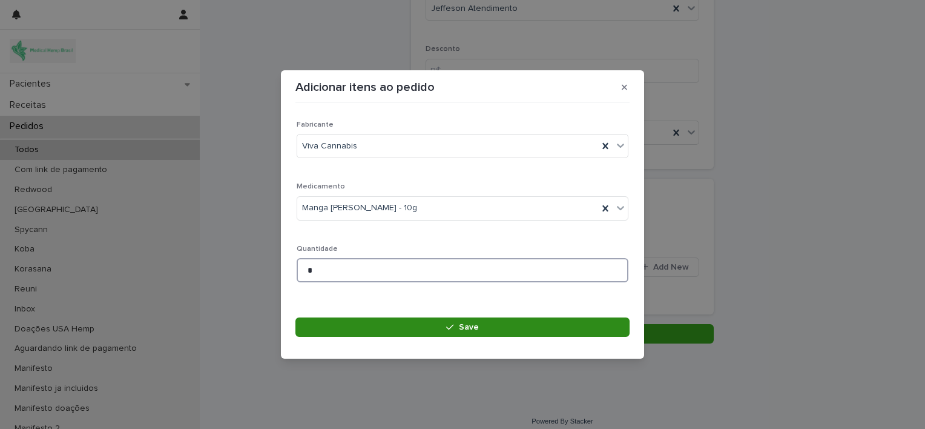
type input "*"
click at [397, 322] on button "Save" at bounding box center [462, 326] width 334 height 19
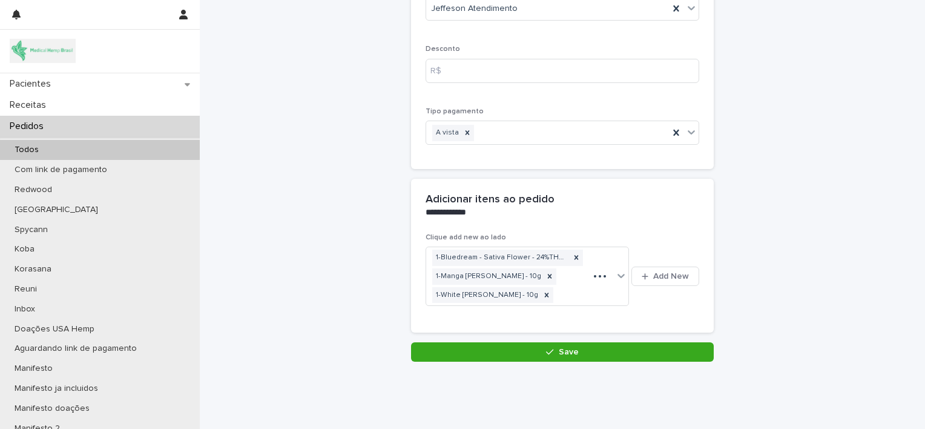
scroll to position [172, 0]
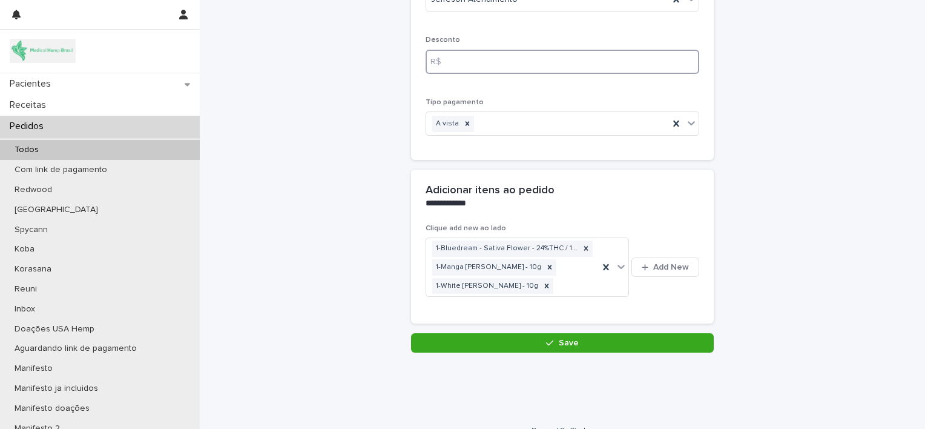
click at [496, 62] on input at bounding box center [563, 62] width 274 height 24
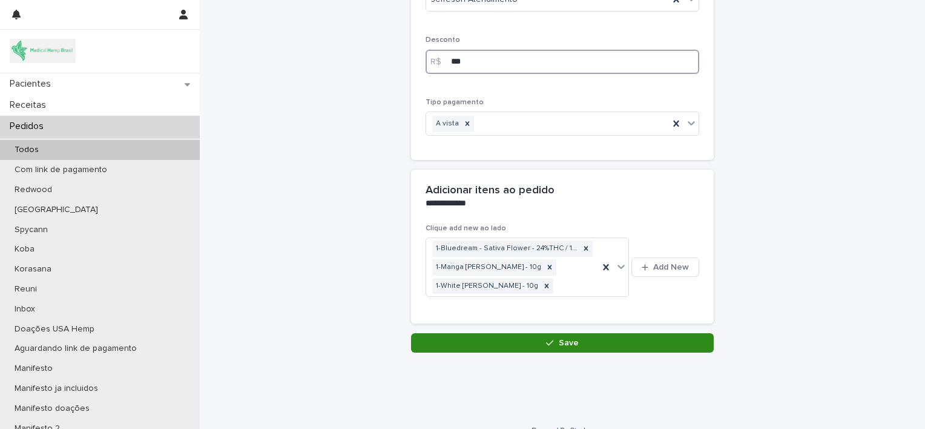
type input "***"
click at [516, 336] on button "Save" at bounding box center [562, 342] width 303 height 19
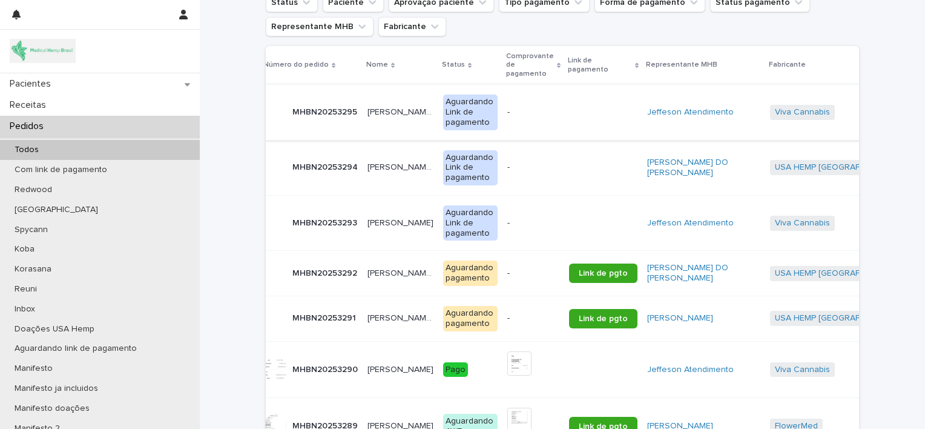
scroll to position [0, 22]
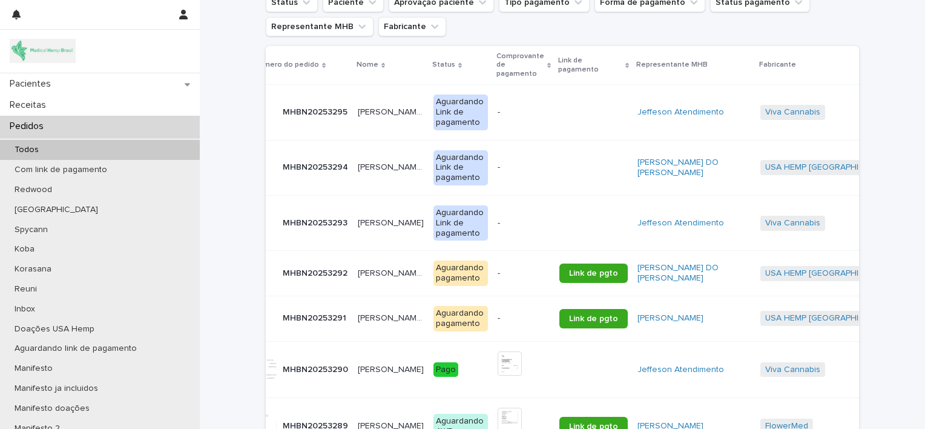
click at [377, 375] on p "[PERSON_NAME]" at bounding box center [392, 368] width 68 height 13
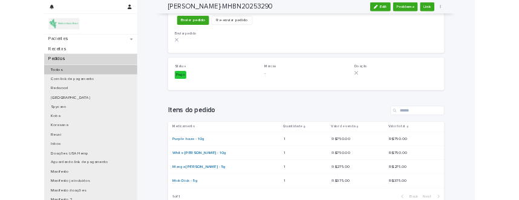
scroll to position [1314, 0]
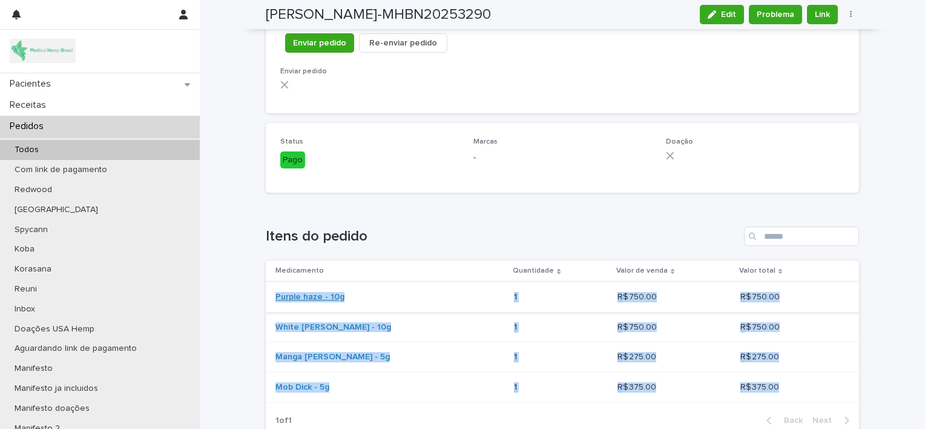
drag, startPoint x: 787, startPoint y: 384, endPoint x: 271, endPoint y: 298, distance: 523.3
click at [271, 298] on tbody "Purple haze - 10g 1 1 R$ 750.00 R$ 750.00 R$ 750.00 R$ 750.00 White Windom - 10…" at bounding box center [562, 341] width 593 height 120
copy tbody "Purple haze - 10g 1 1 R$ 750.00 R$ 750.00 R$ 750.00 R$ 750.00 White Windom - 10…"
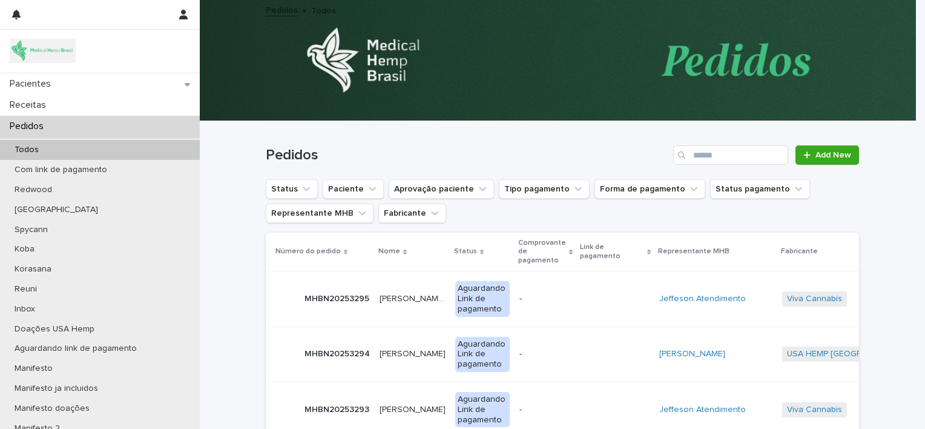
click at [401, 303] on div "[PERSON_NAME] Guglielmi [PERSON_NAME]" at bounding box center [413, 299] width 66 height 20
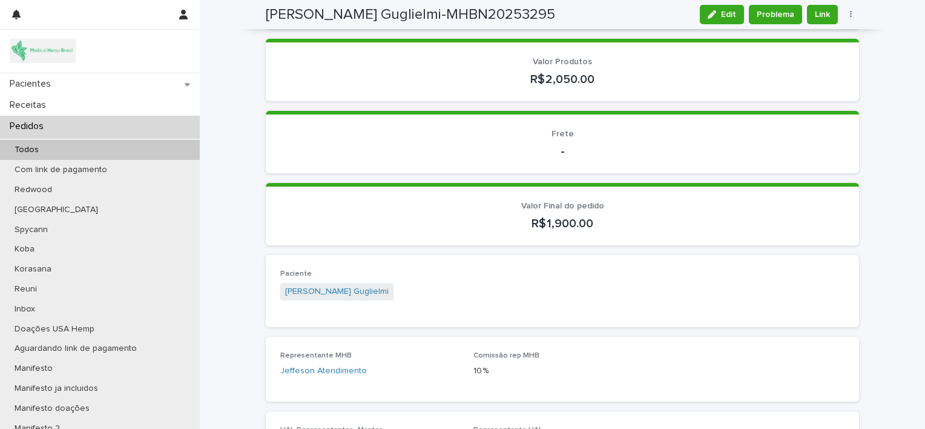
scroll to position [260, 0]
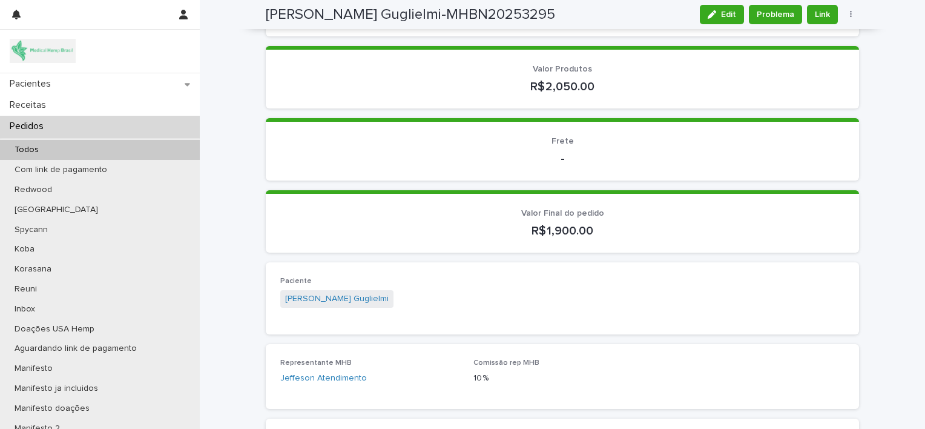
click at [513, 208] on p "Valor Final do pedido" at bounding box center [562, 213] width 564 height 10
drag, startPoint x: 513, startPoint y: 208, endPoint x: 608, endPoint y: 228, distance: 97.1
click at [608, 228] on div "Valor Final do pedido R$ 1,900.00" at bounding box center [562, 223] width 564 height 30
copy div "Valor Final do pedido R$ 1,900.00 Loading... Saving…"
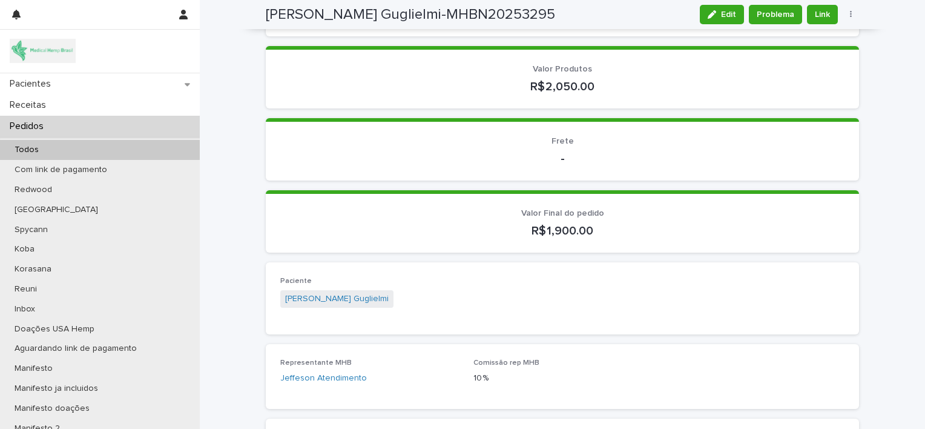
click at [422, 68] on p "Valor Produtos" at bounding box center [562, 69] width 564 height 10
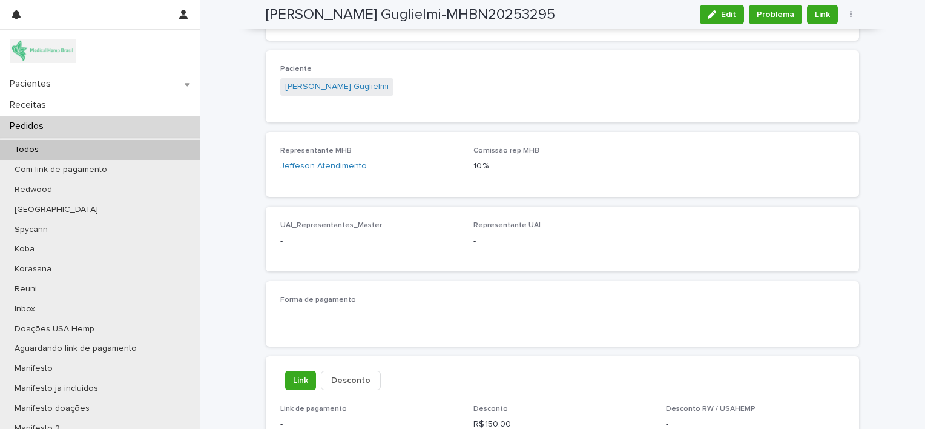
scroll to position [474, 0]
click at [332, 84] on link "[PERSON_NAME] Guglielmi" at bounding box center [337, 84] width 104 height 13
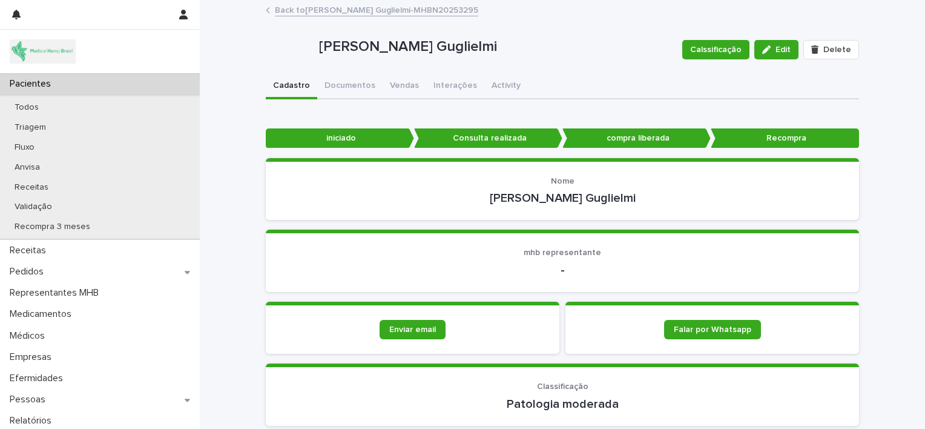
drag, startPoint x: 493, startPoint y: 198, endPoint x: 630, endPoint y: 199, distance: 136.8
click at [630, 199] on p "[PERSON_NAME] Guglielmi" at bounding box center [562, 198] width 564 height 15
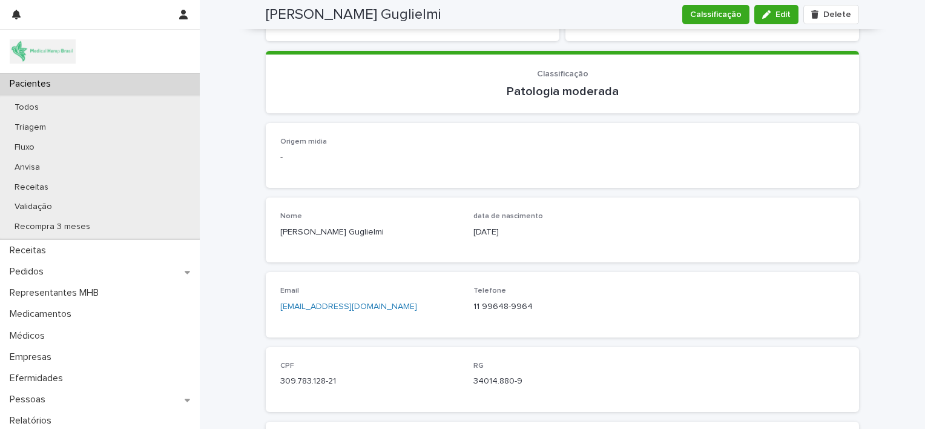
scroll to position [314, 0]
drag, startPoint x: 335, startPoint y: 378, endPoint x: 273, endPoint y: 385, distance: 62.8
click at [273, 385] on div "CPF 309.783.128-21 RG 34014.880-9" at bounding box center [562, 378] width 593 height 65
copy p "309.783.128-21"
drag, startPoint x: 470, startPoint y: 377, endPoint x: 522, endPoint y: 384, distance: 52.5
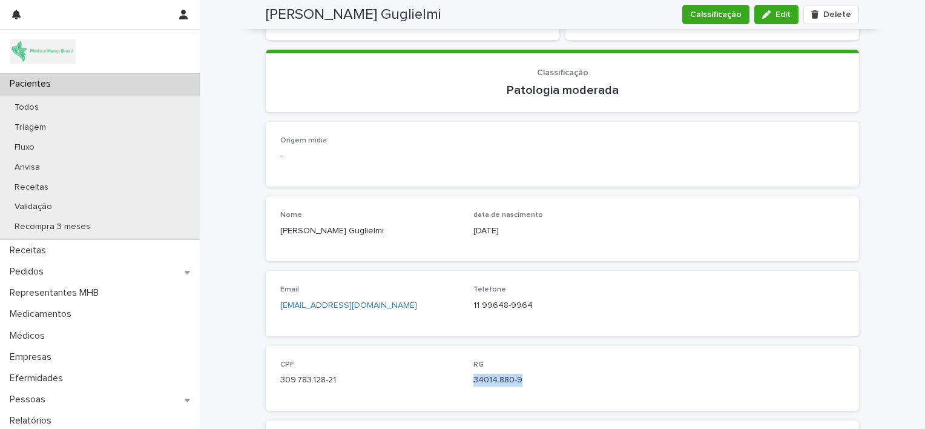
click at [522, 384] on p "34014.880-9" at bounding box center [562, 379] width 179 height 13
copy p "34014.880-9"
drag, startPoint x: 467, startPoint y: 305, endPoint x: 528, endPoint y: 312, distance: 61.5
click at [528, 312] on div "Email [EMAIL_ADDRESS][DOMAIN_NAME] Telefone [PHONE_NUMBER]" at bounding box center [562, 303] width 564 height 36
copy p "11 99648-9964"
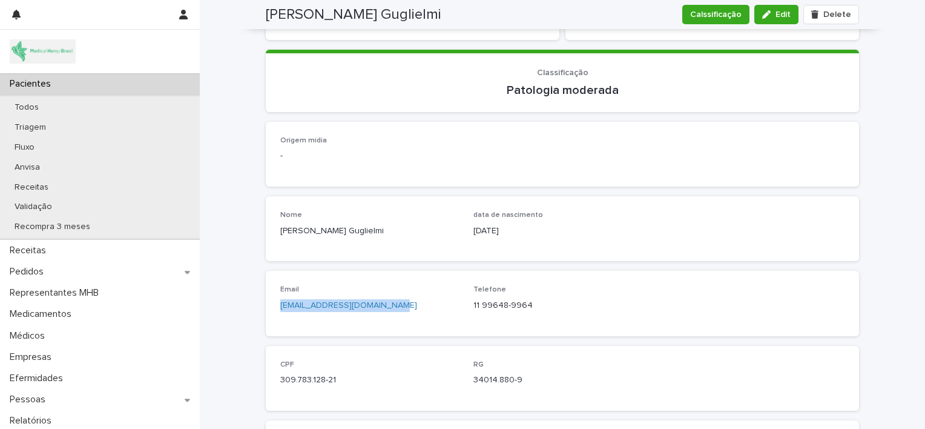
drag, startPoint x: 387, startPoint y: 306, endPoint x: 268, endPoint y: 315, distance: 119.0
click at [268, 315] on div "Email [EMAIL_ADDRESS][DOMAIN_NAME] Telefone [PHONE_NUMBER]" at bounding box center [562, 303] width 593 height 65
copy link "[EMAIL_ADDRESS][DOMAIN_NAME]"
click at [268, 315] on div "Email [EMAIL_ADDRESS][DOMAIN_NAME] Telefone [PHONE_NUMBER]" at bounding box center [562, 303] width 593 height 65
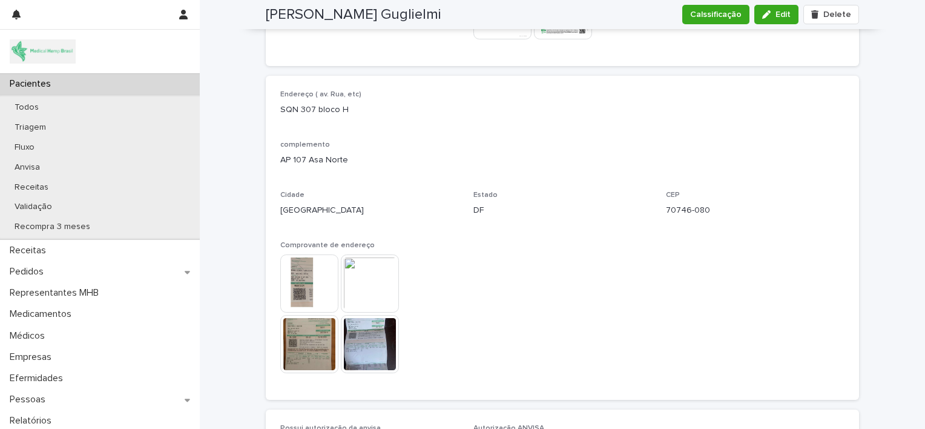
scroll to position [1030, 0]
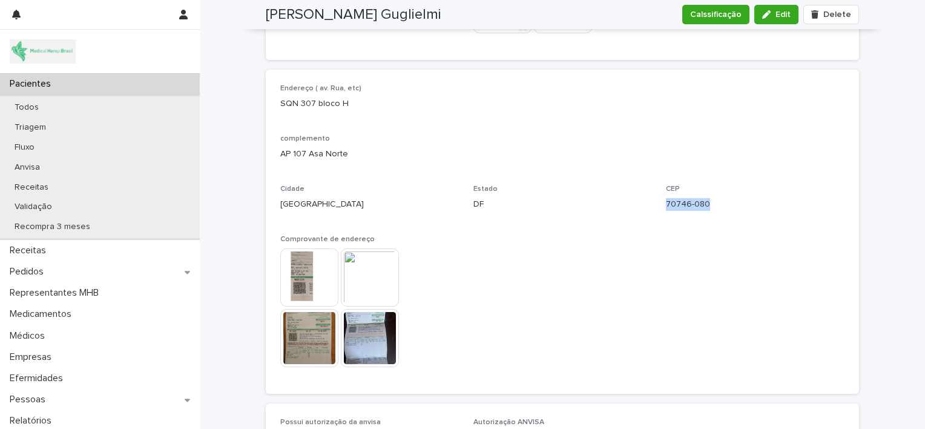
drag, startPoint x: 662, startPoint y: 203, endPoint x: 710, endPoint y: 211, distance: 49.0
click at [710, 211] on div "CEP 70746-080" at bounding box center [755, 203] width 179 height 36
copy p "70746-080"
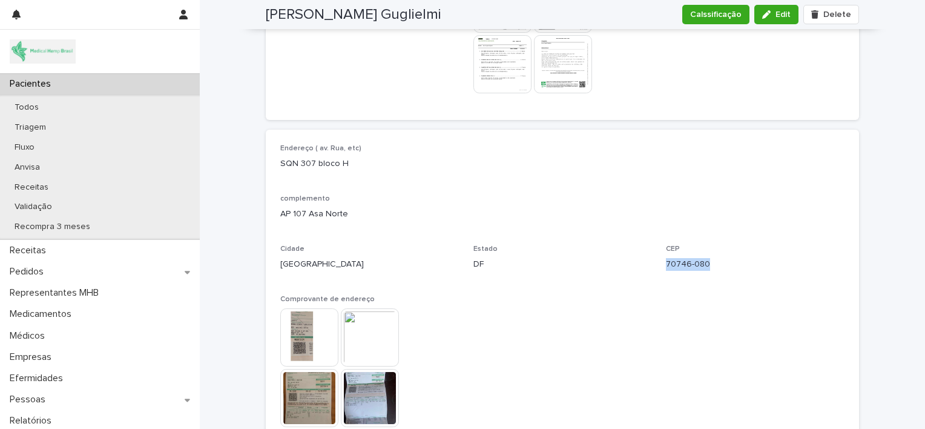
scroll to position [981, 0]
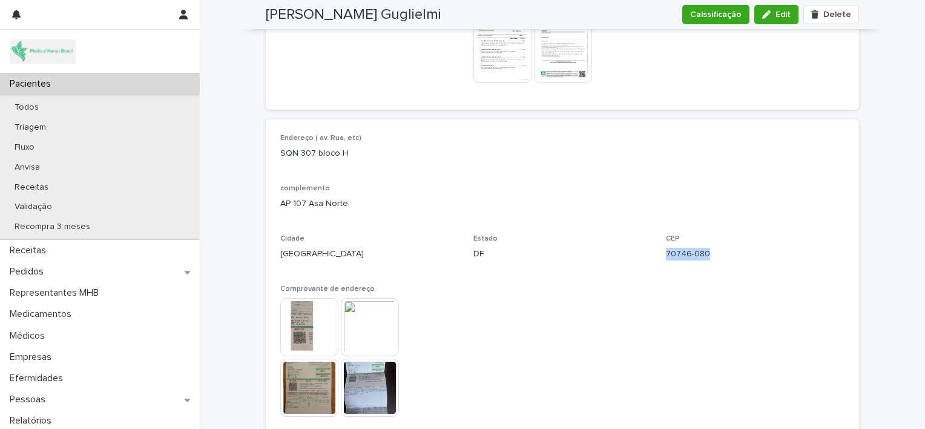
copy p "70746-080"
drag, startPoint x: 269, startPoint y: 140, endPoint x: 275, endPoint y: 150, distance: 11.4
click at [275, 150] on div "Endereço ( av. [STREET_ADDRESS] Comprovante de endereço This file cannot be ope…" at bounding box center [562, 281] width 593 height 324
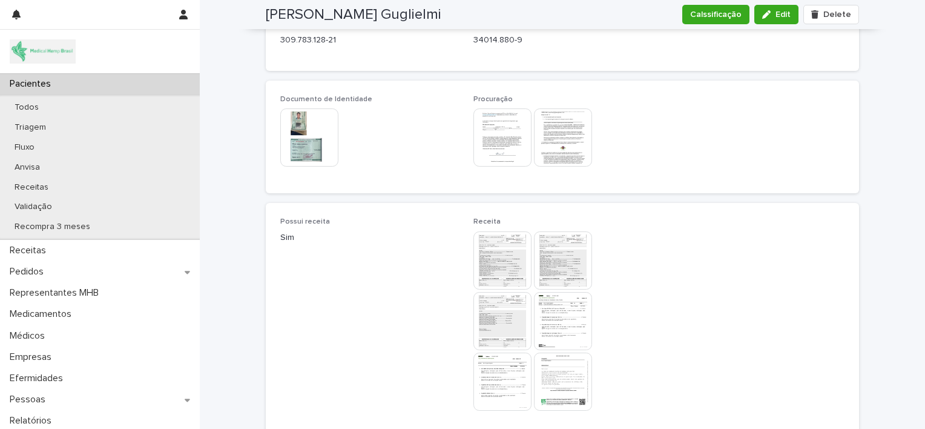
scroll to position [671, 0]
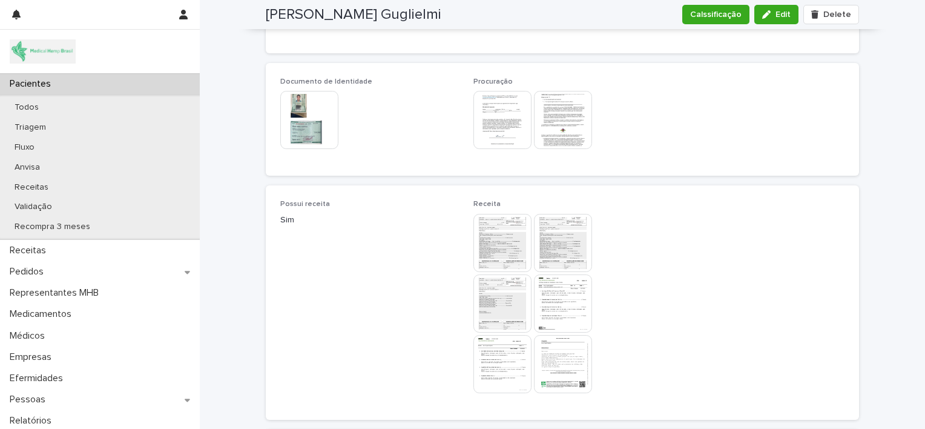
click at [295, 129] on img at bounding box center [309, 120] width 58 height 58
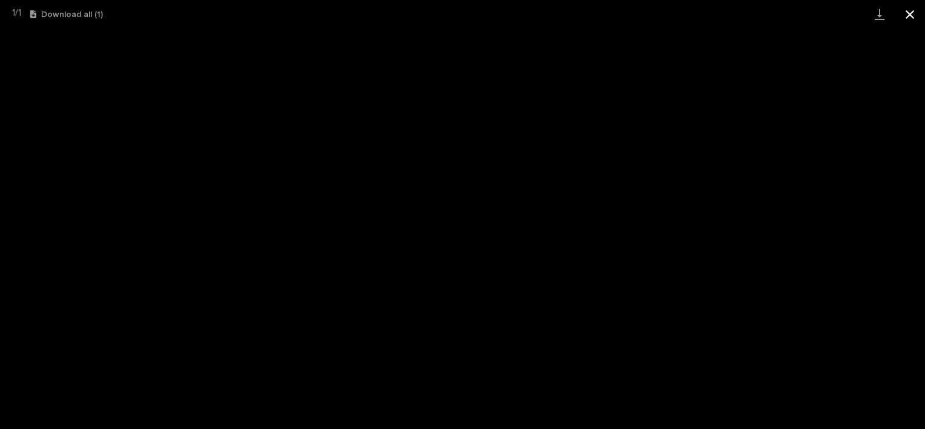
click at [906, 17] on button "Close gallery" at bounding box center [910, 14] width 30 height 28
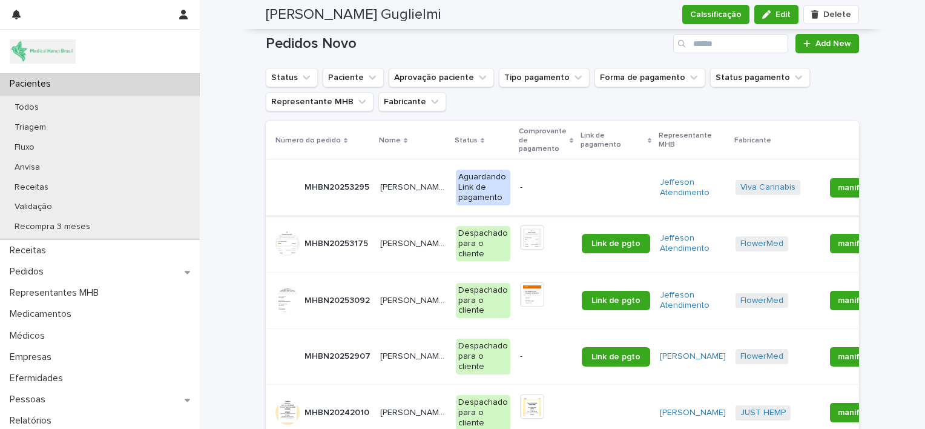
scroll to position [2036, 0]
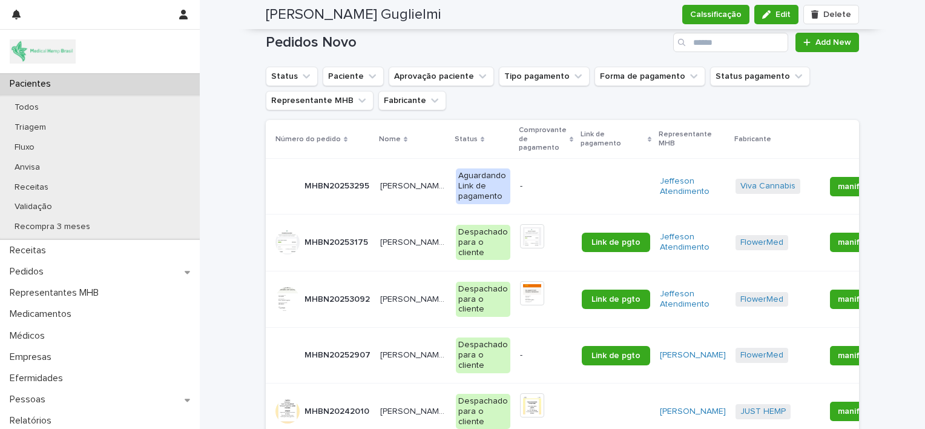
click at [375, 184] on td "[PERSON_NAME] Guglielmi [PERSON_NAME]" at bounding box center [413, 186] width 76 height 55
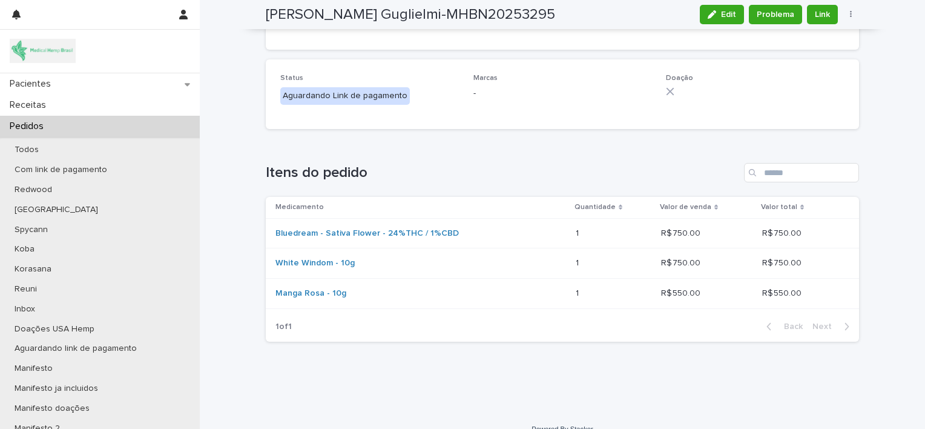
scroll to position [1345, 0]
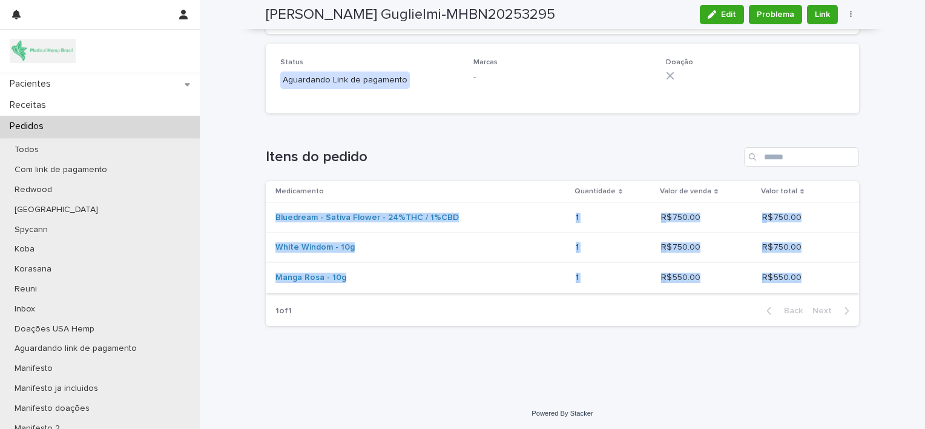
drag, startPoint x: 262, startPoint y: 213, endPoint x: 789, endPoint y: 286, distance: 532.8
click at [789, 286] on tbody "Bluedream - Sativa Flower - 24%THC / 1%CBD 1 1 R$ 750.00 R$ 750.00 R$ 750.00 R$…" at bounding box center [562, 247] width 593 height 90
copy tbody "Bluedream - Sativa Flower - 24%THC / 1%CBD 1 1 R$ 750.00 R$ 750.00 R$ 750.00 R$…"
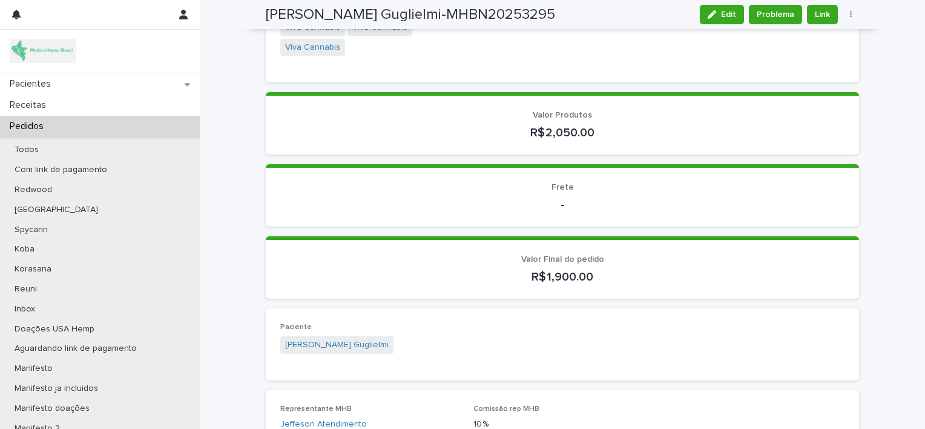
scroll to position [0, 0]
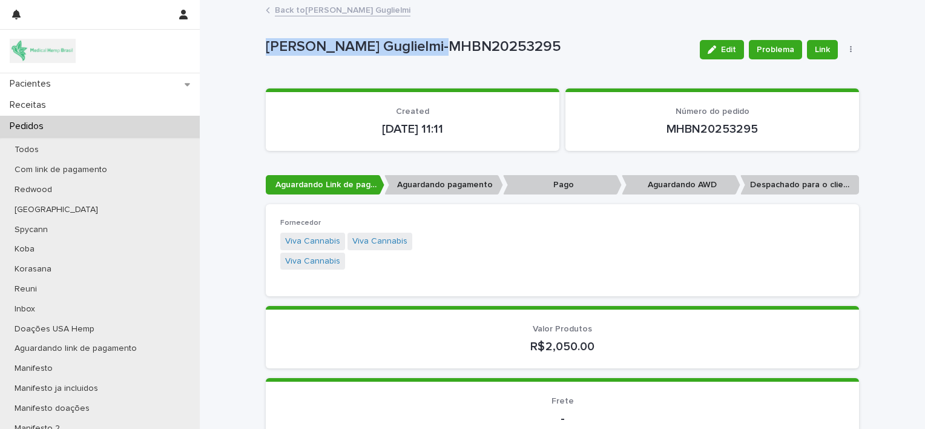
drag, startPoint x: 260, startPoint y: 46, endPoint x: 418, endPoint y: 51, distance: 158.7
copy p "[PERSON_NAME] Guglielmi"
click at [418, 51] on p "[PERSON_NAME] Guglielmi-MHBN20253295" at bounding box center [478, 47] width 424 height 18
